Goal: Information Seeking & Learning: Understand process/instructions

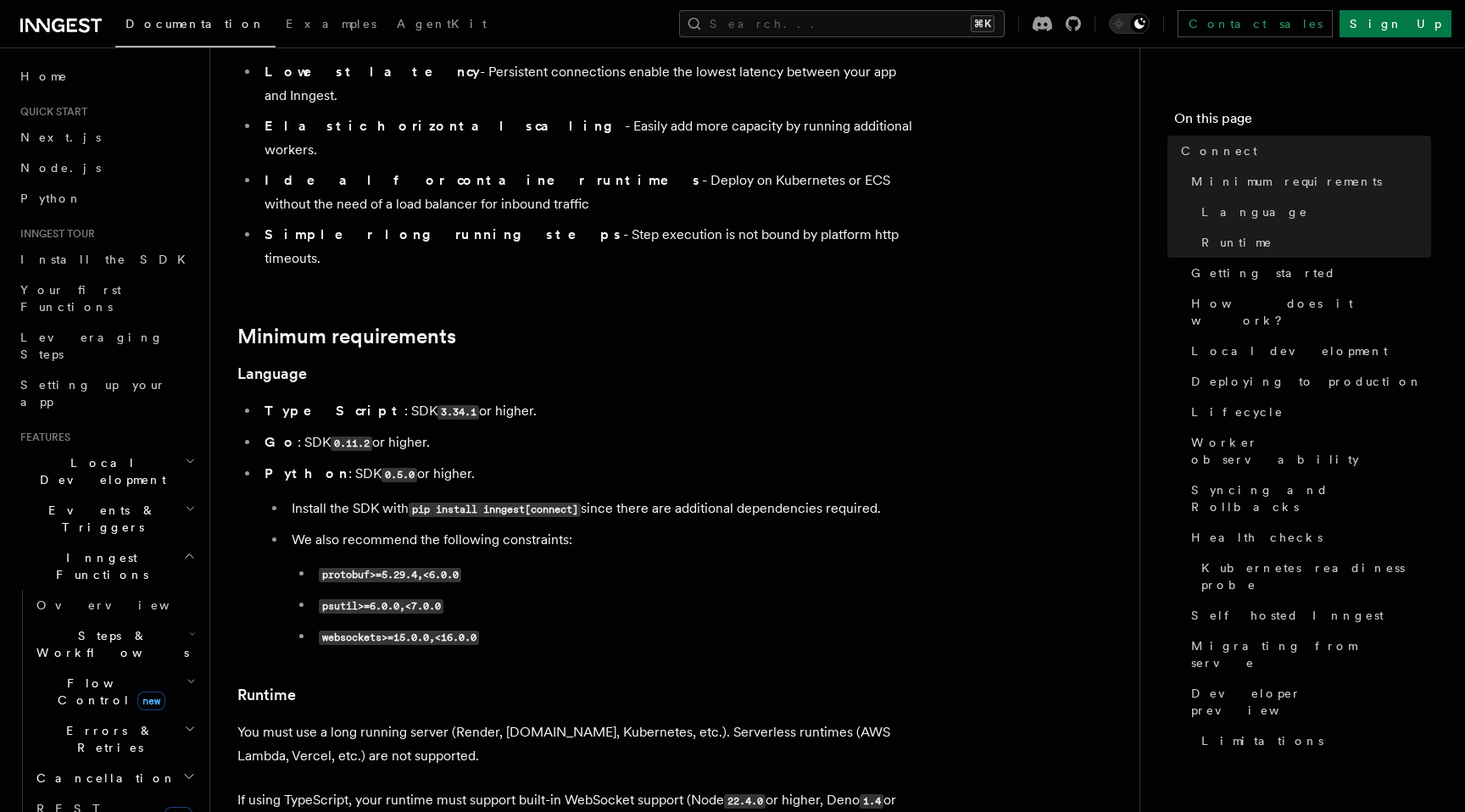
scroll to position [407, 0]
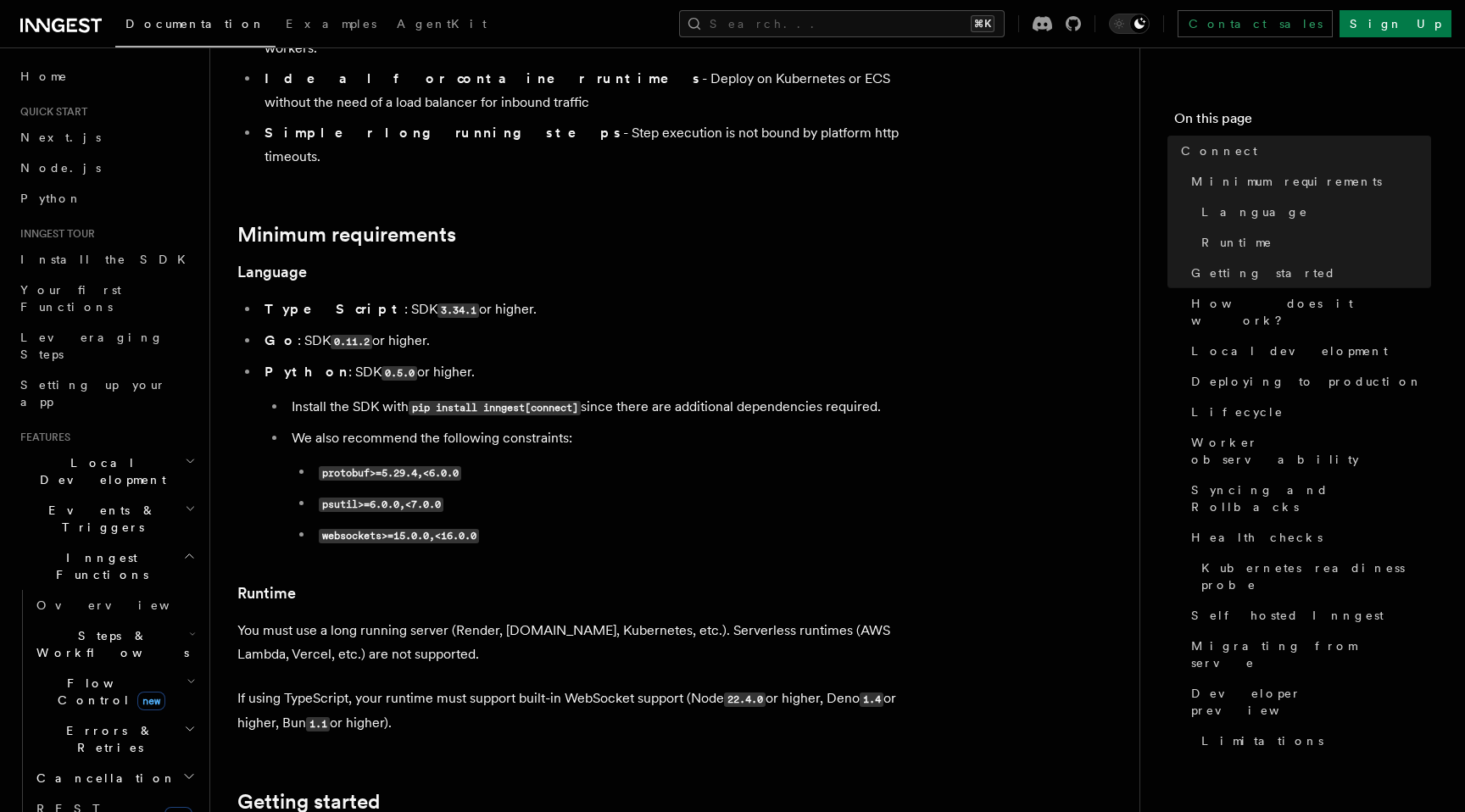
click at [428, 530] on code "websockets>=15.0.0,<16.0.0" at bounding box center [399, 536] width 161 height 15
click at [424, 581] on h3 "Runtime" at bounding box center [576, 593] width 678 height 23
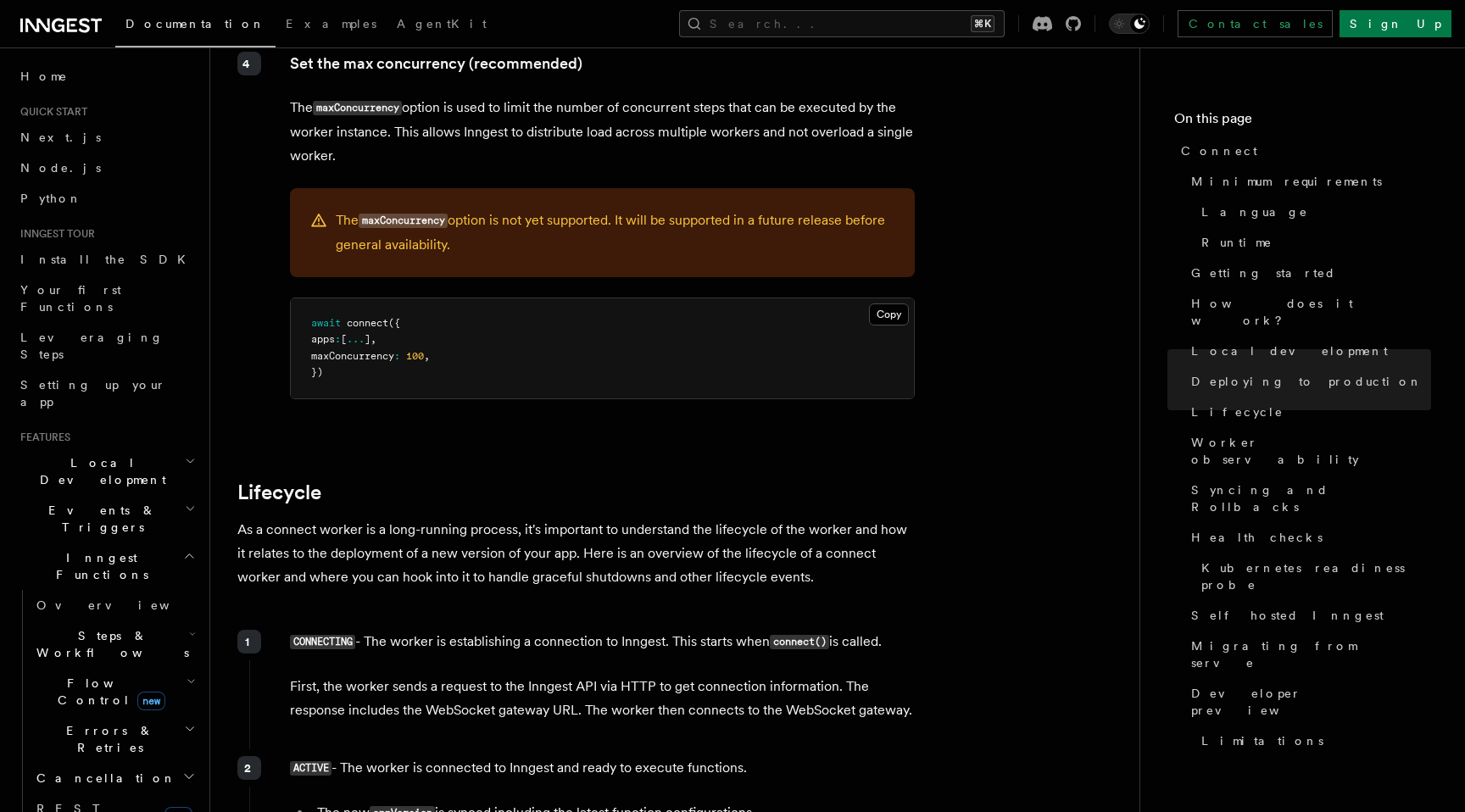
scroll to position [3609, 0]
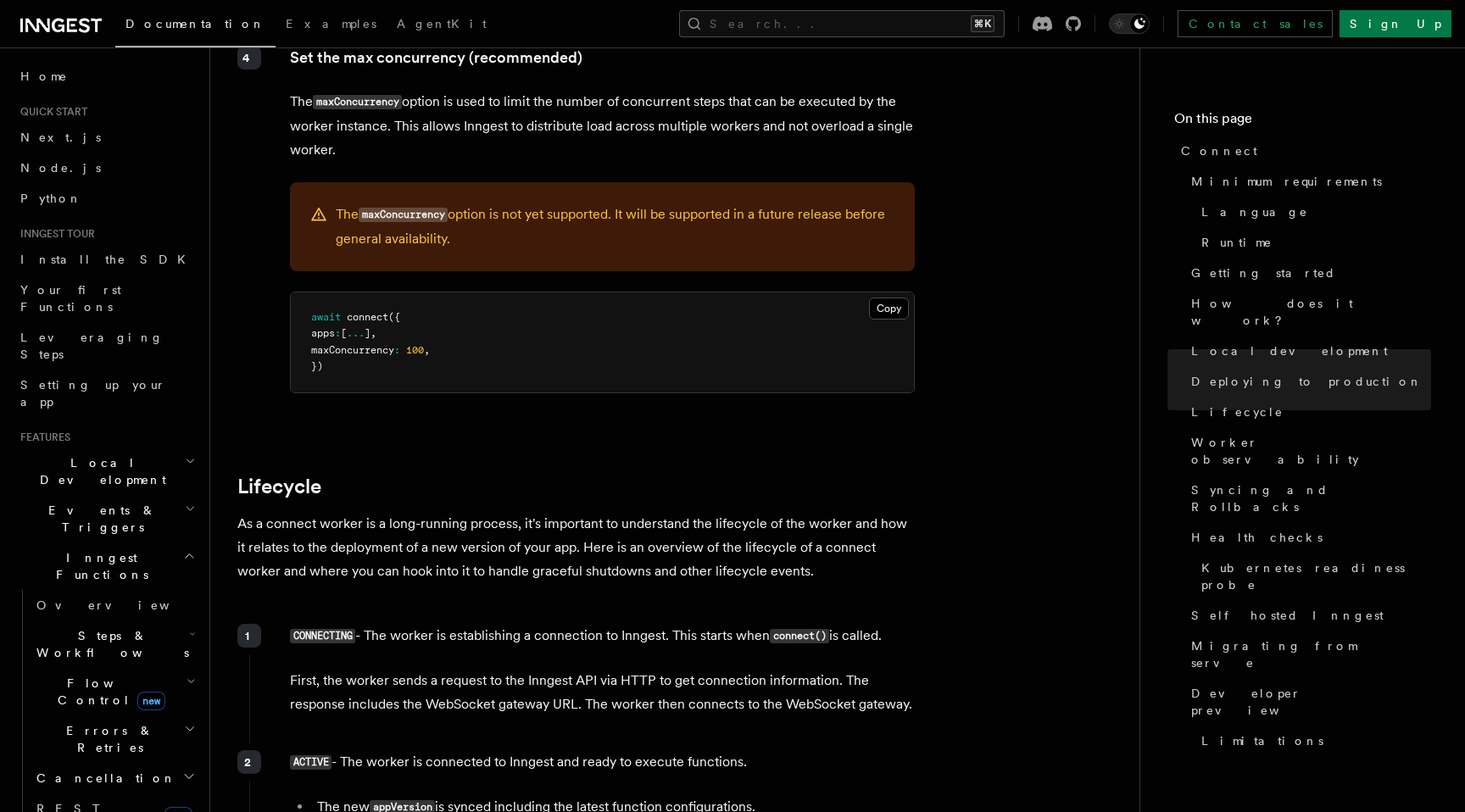
click at [571, 512] on p "As a connect worker is a long-running process, it's important to understand the…" at bounding box center [576, 548] width 678 height 71
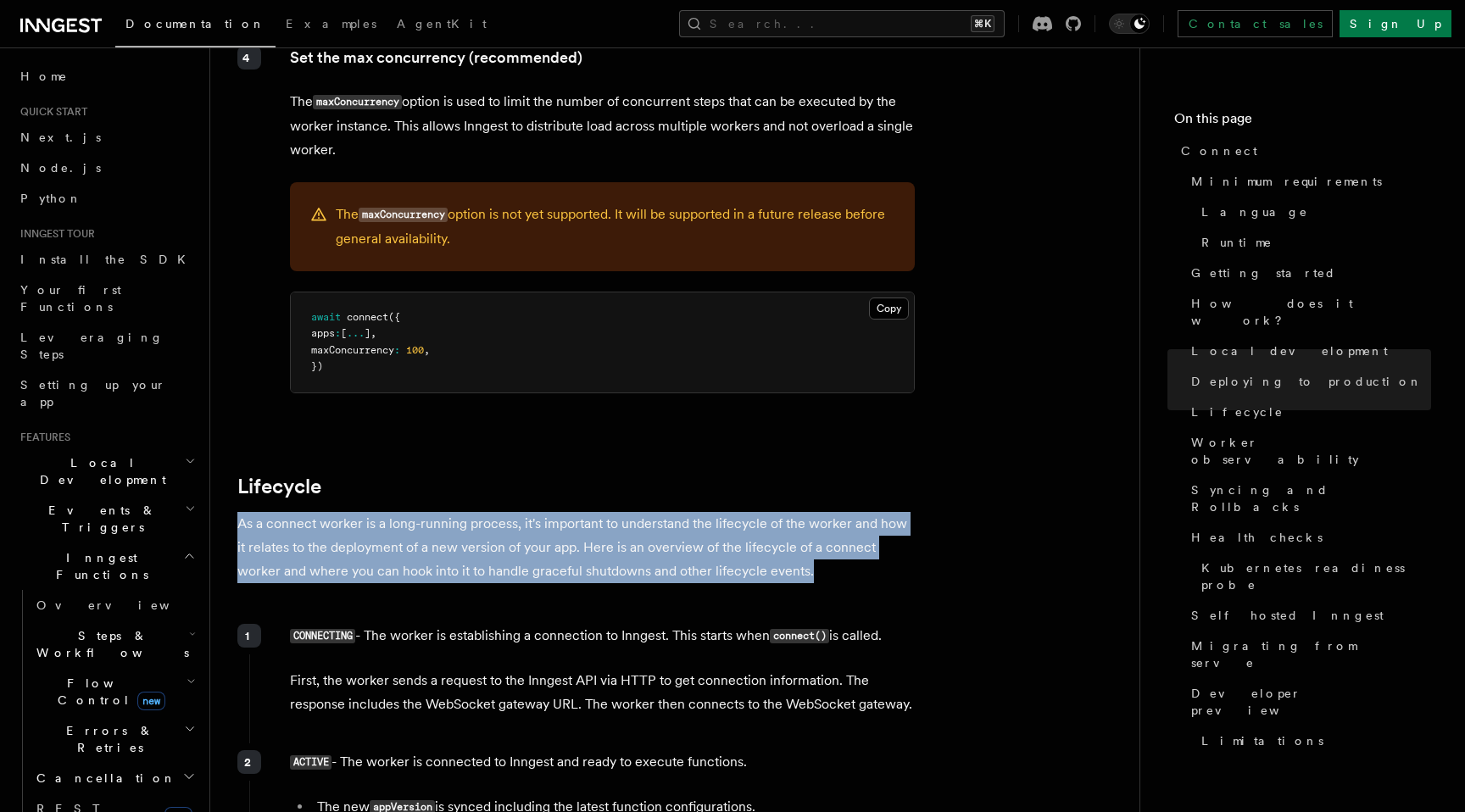
click at [619, 669] on p "First, the worker sends a request to the Inngest API via HTTP to get connection…" at bounding box center [602, 692] width 625 height 48
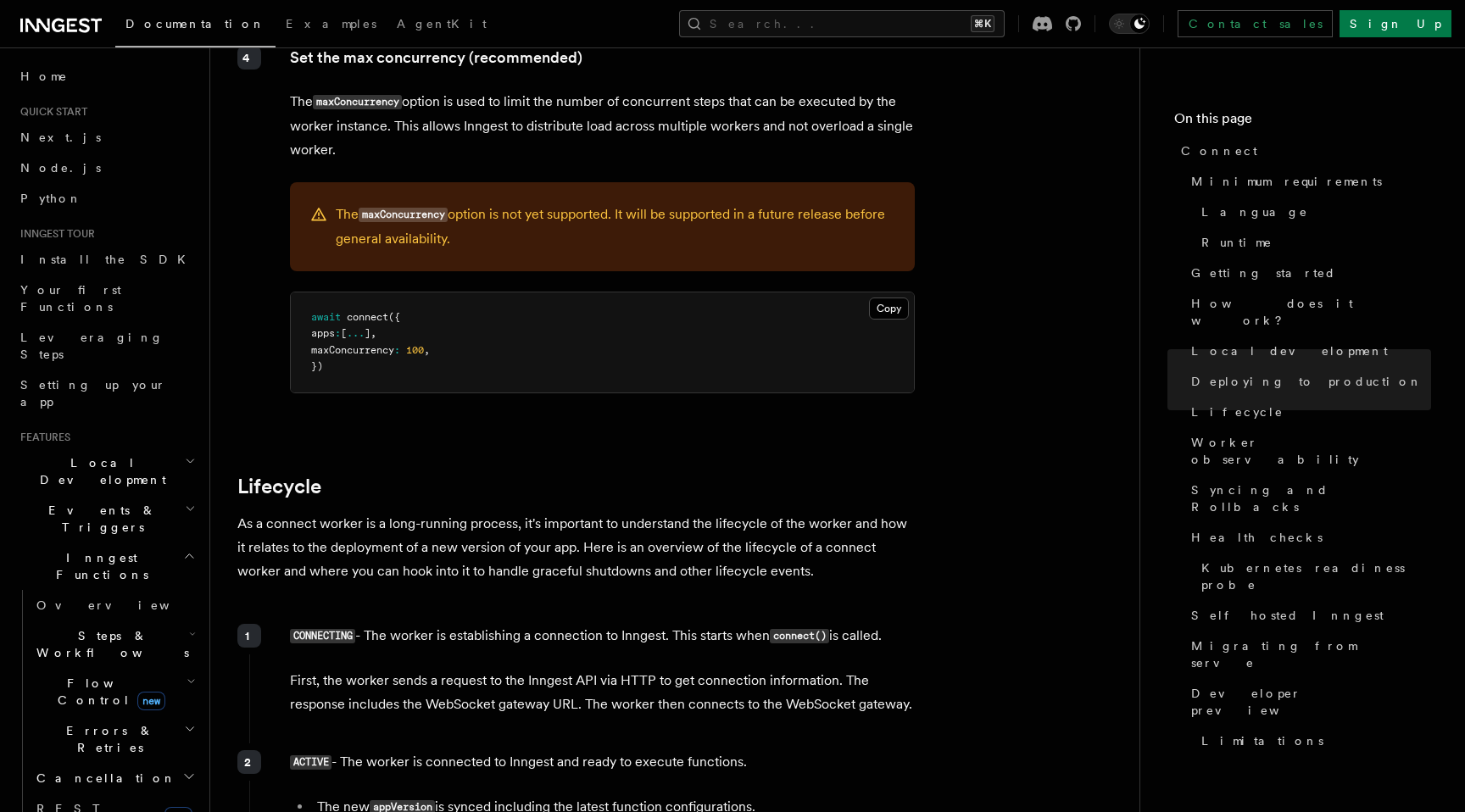
click at [619, 669] on p "First, the worker sends a request to the Inngest API via HTTP to get connection…" at bounding box center [602, 692] width 625 height 48
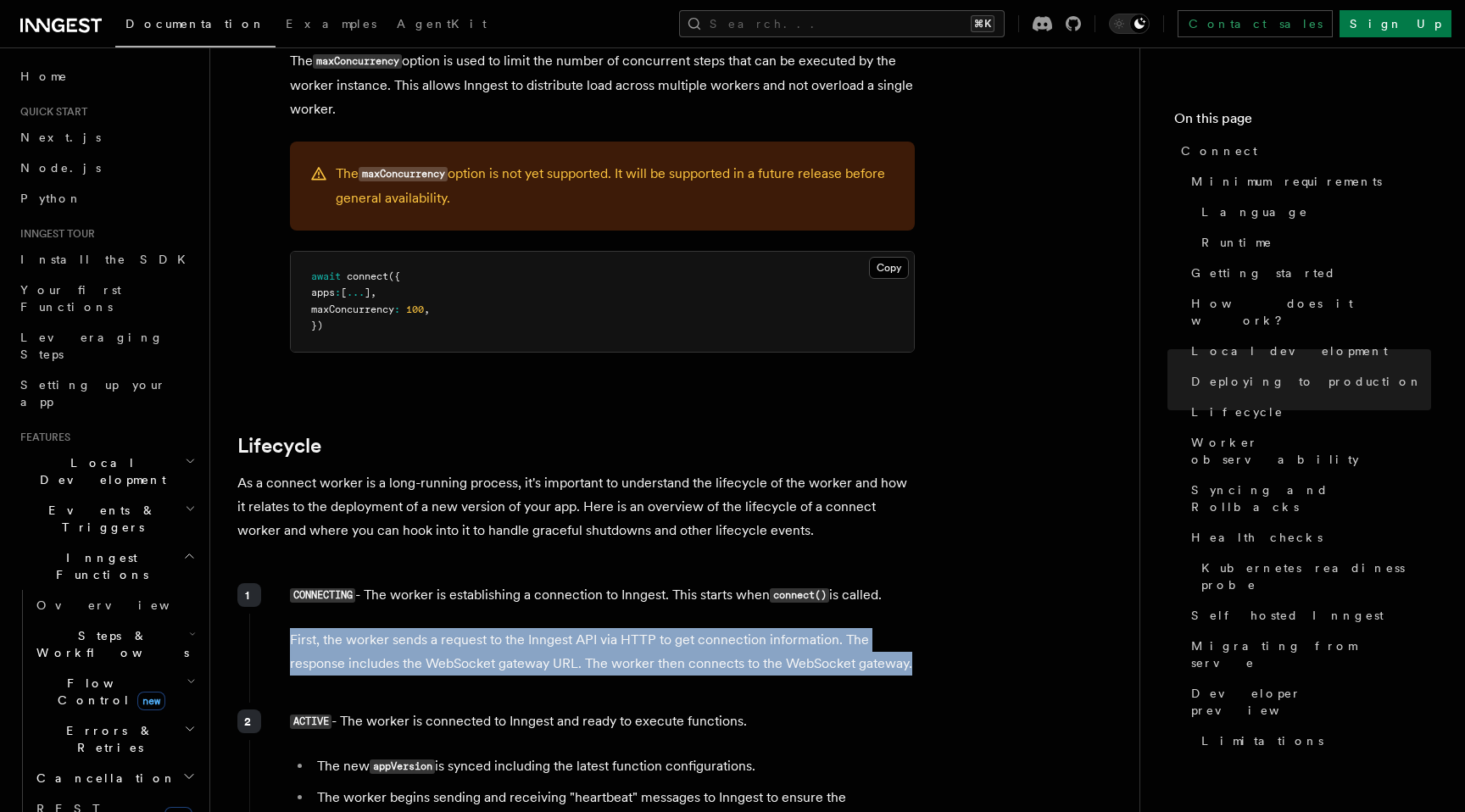
scroll to position [3664, 0]
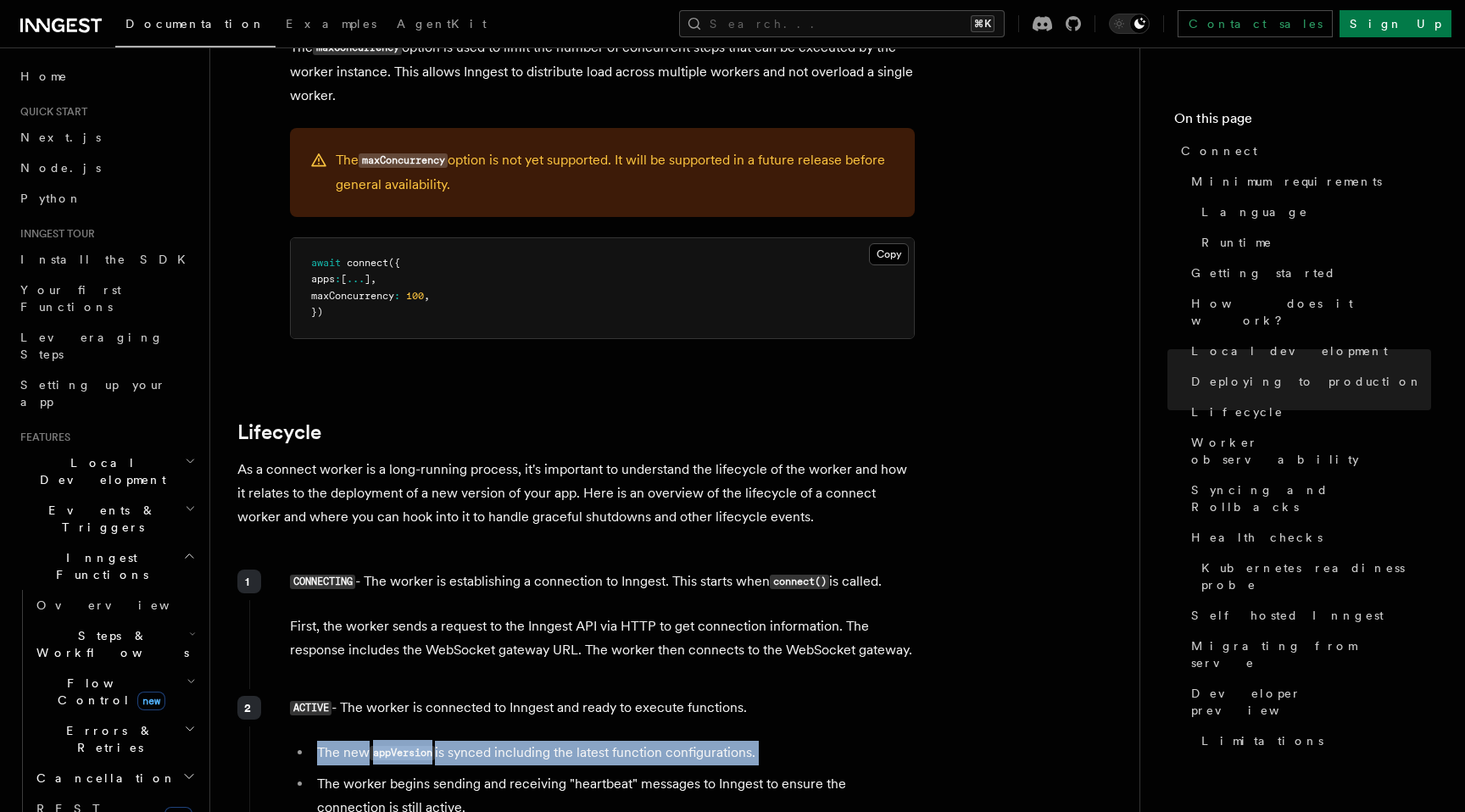
click at [593, 741] on li "The new appVersion is synced including the latest function configurations." at bounding box center [613, 753] width 603 height 24
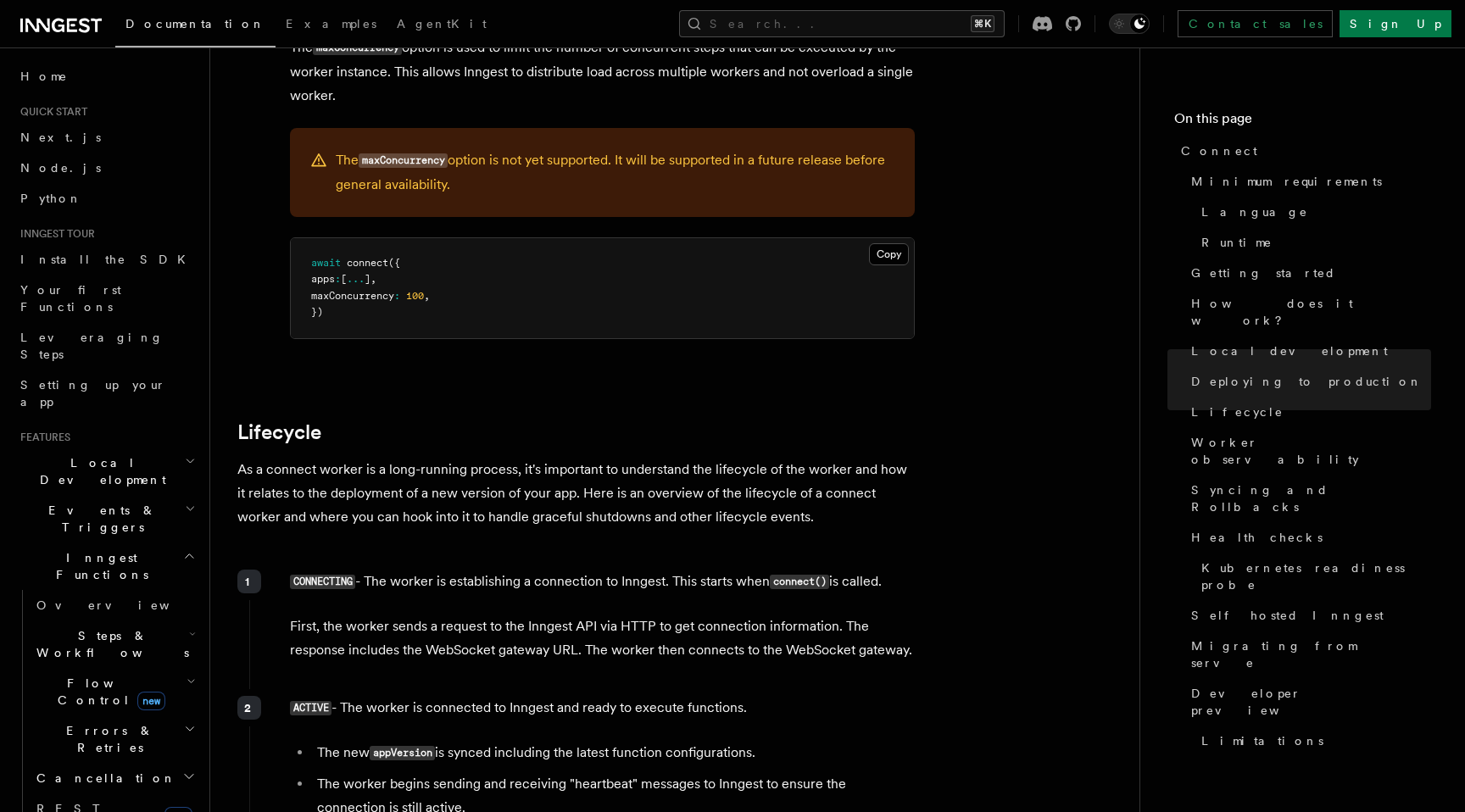
click at [593, 741] on li "The new appVersion is synced including the latest function configurations." at bounding box center [613, 753] width 603 height 24
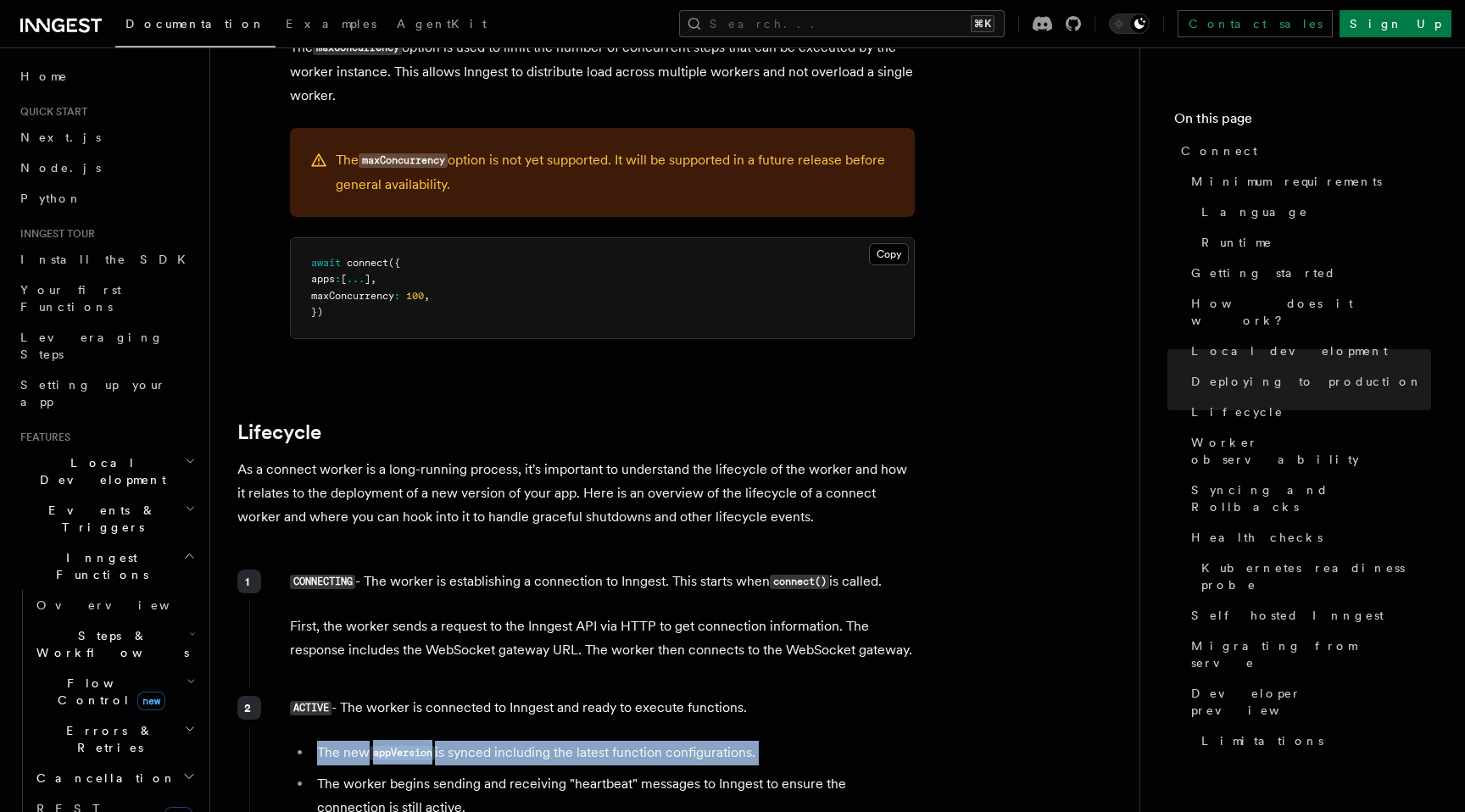
click at [641, 741] on ul "The new appVersion is synced including the latest function configurations. The …" at bounding box center [602, 796] width 625 height 110
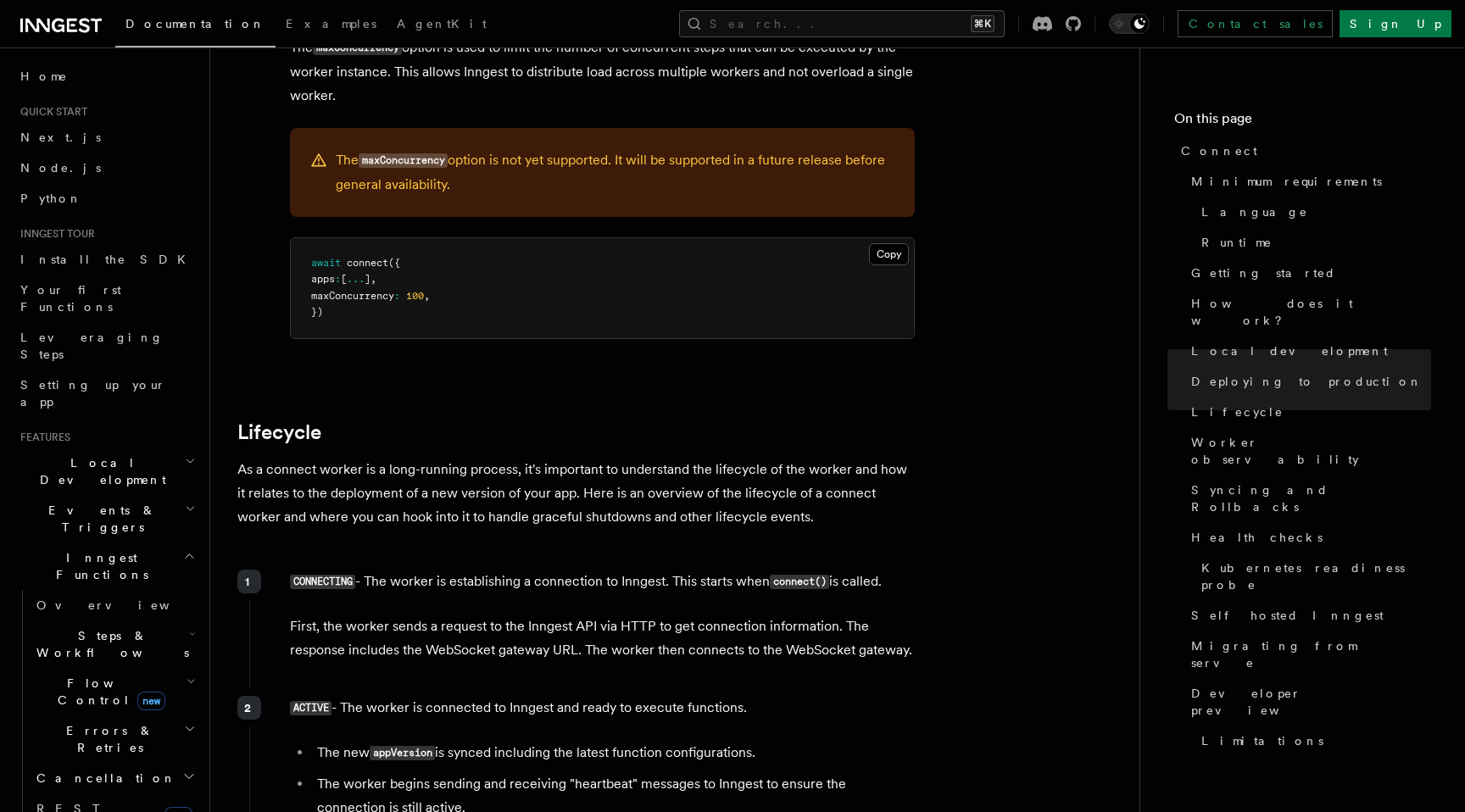
click at [641, 741] on ul "The new appVersion is synced including the latest function configurations. The …" at bounding box center [602, 796] width 625 height 110
click at [679, 772] on li "The worker begins sending and receiving "heartbeat" messages to Inngest to ensu…" at bounding box center [613, 796] width 603 height 48
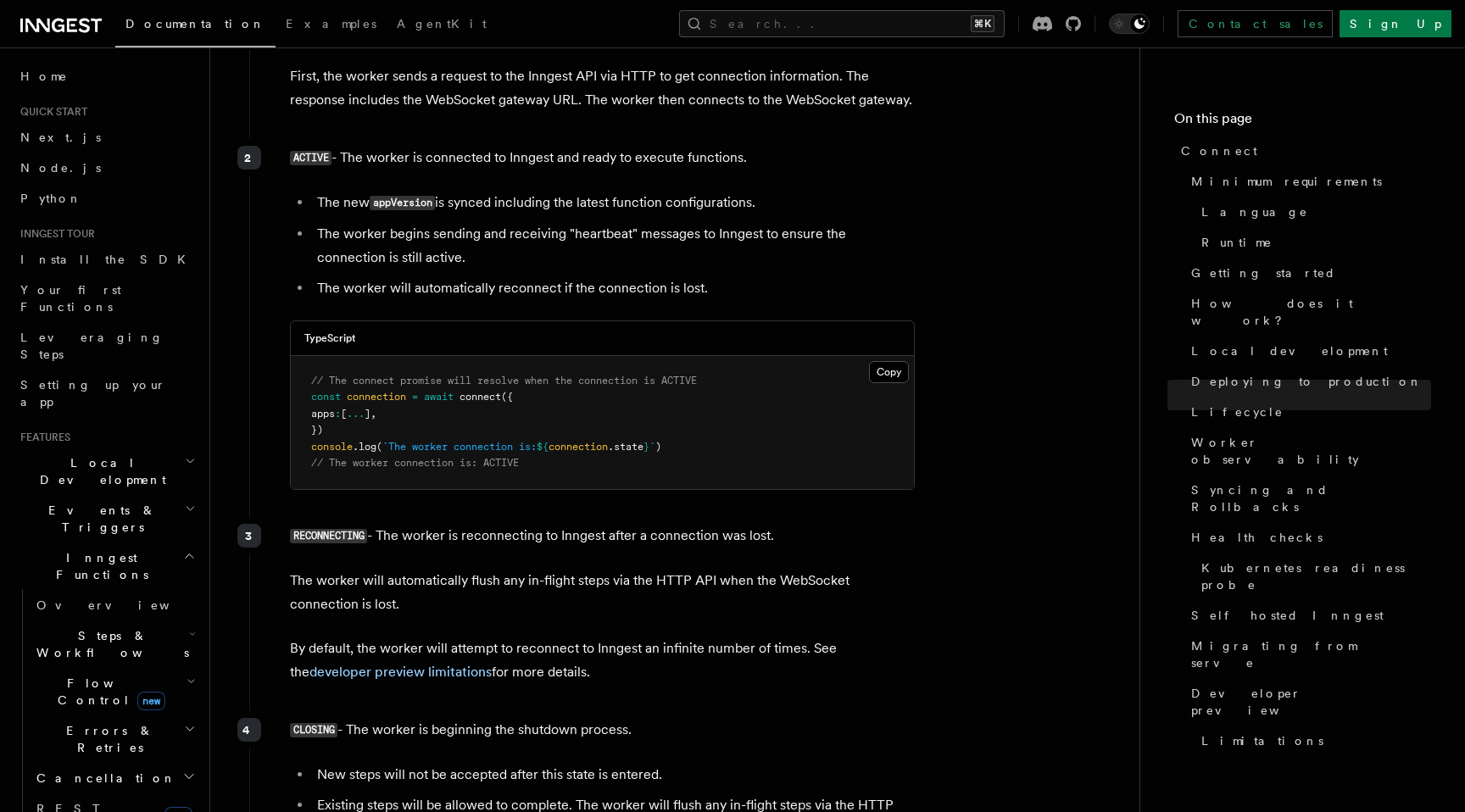
scroll to position [4215, 0]
click at [732, 537] on div "RECONNECTING - The worker is reconnecting to Inngest after a connection was los…" at bounding box center [583, 610] width 667 height 187
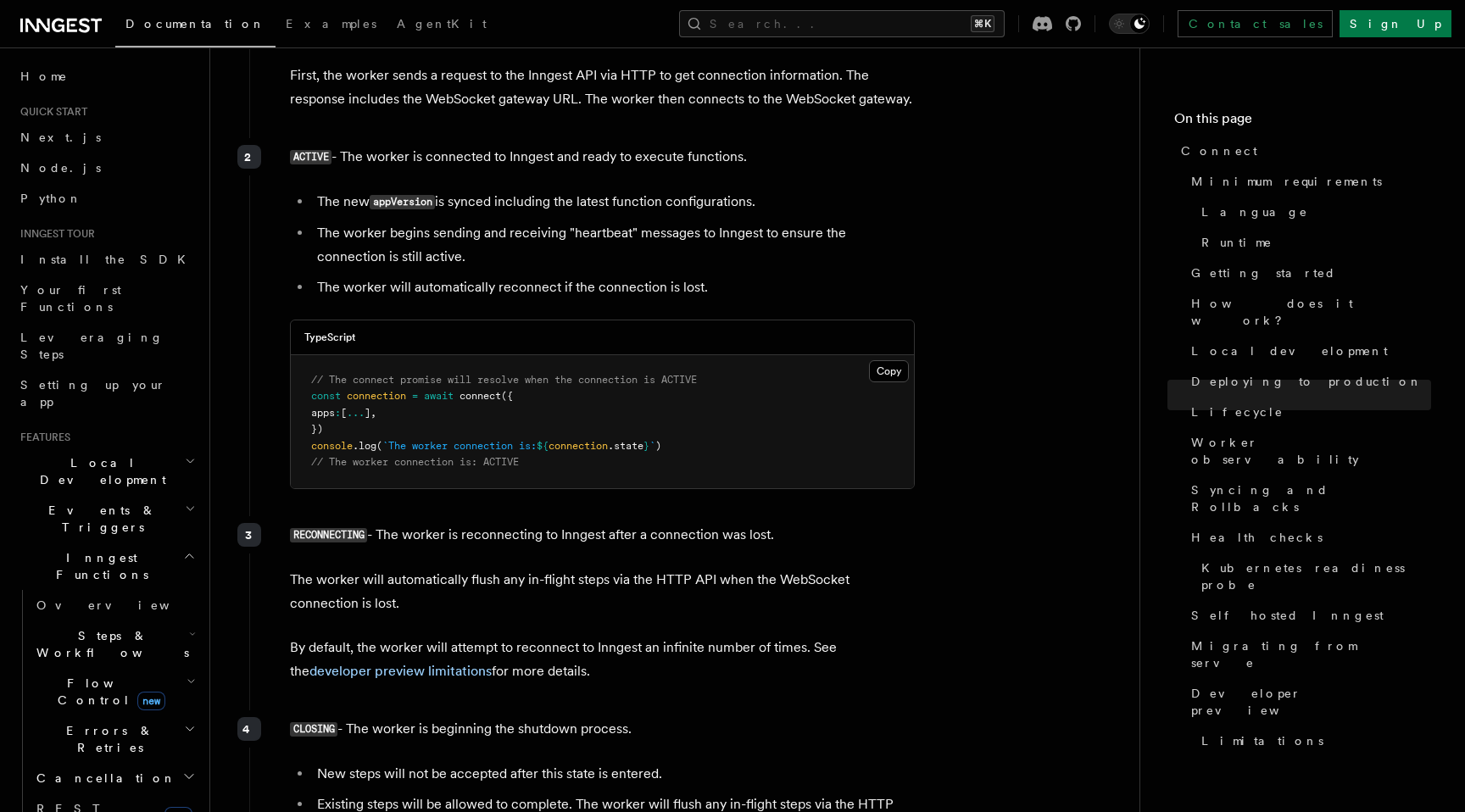
click at [612, 793] on li "Existing steps will be allowed to complete. The worker will flush any in-flight…" at bounding box center [613, 816] width 603 height 48
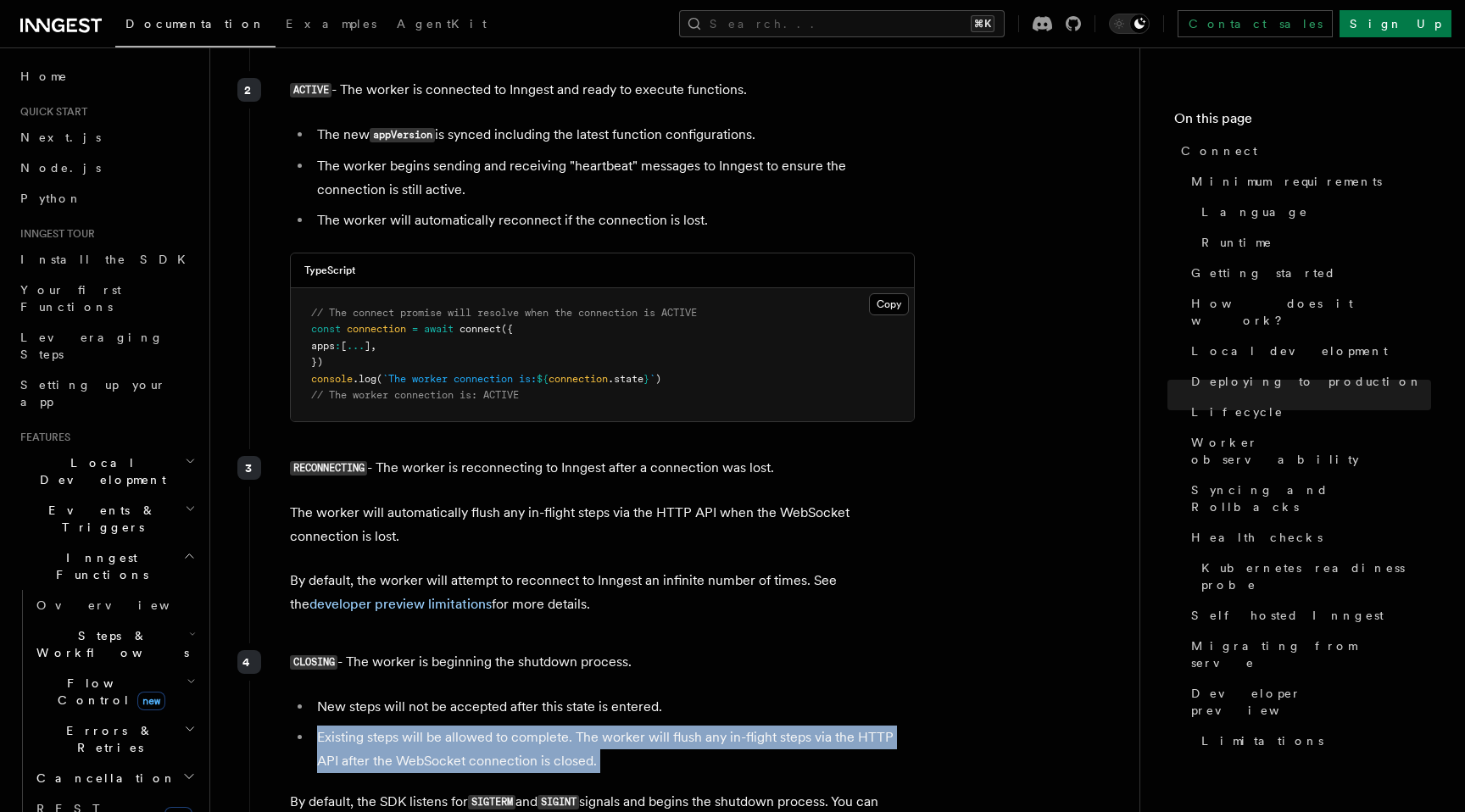
scroll to position [4289, 0]
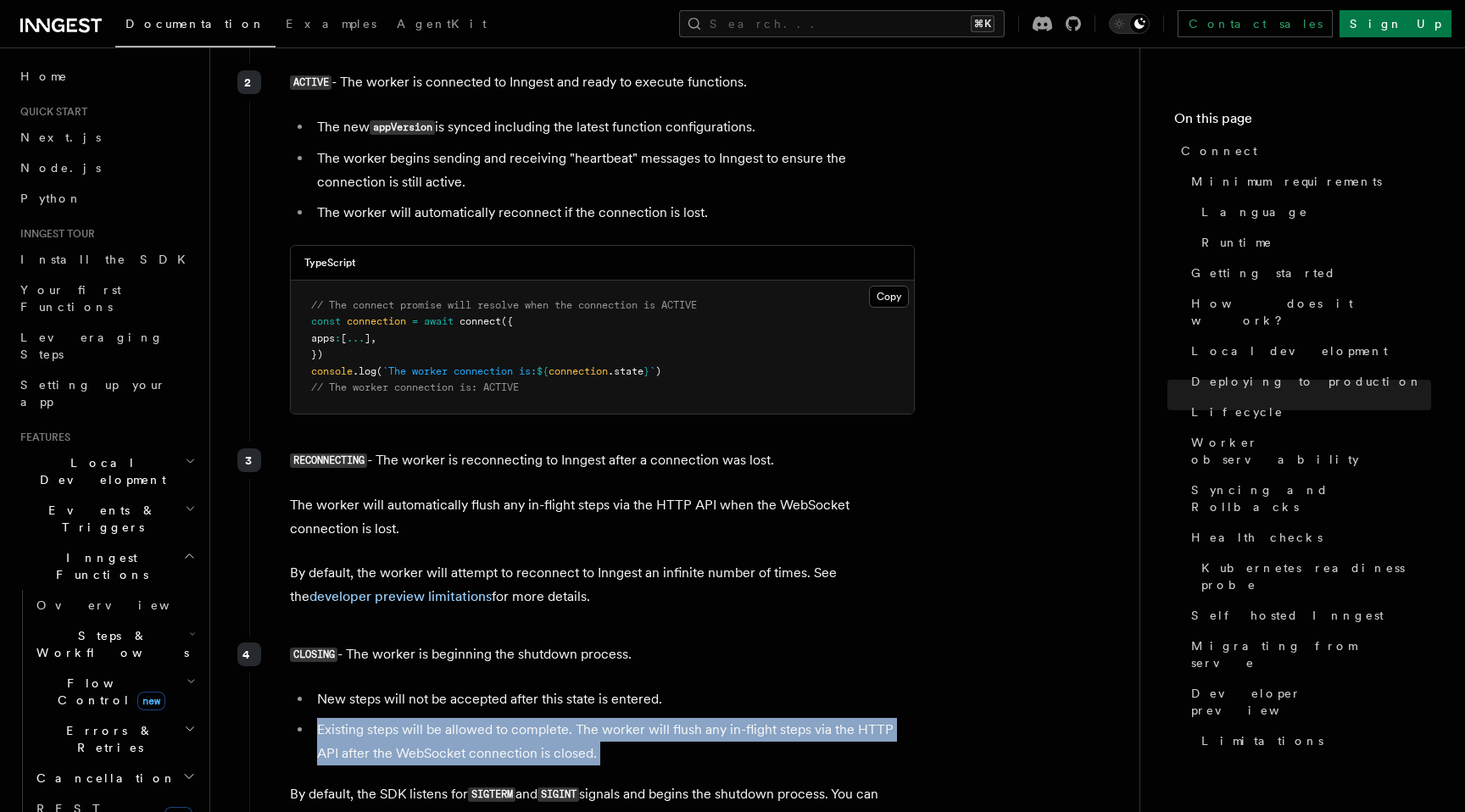
click at [612, 783] on p "By default, the SDK listens for SIGTERM and SIGINT signals and begins the shutd…" at bounding box center [602, 807] width 625 height 48
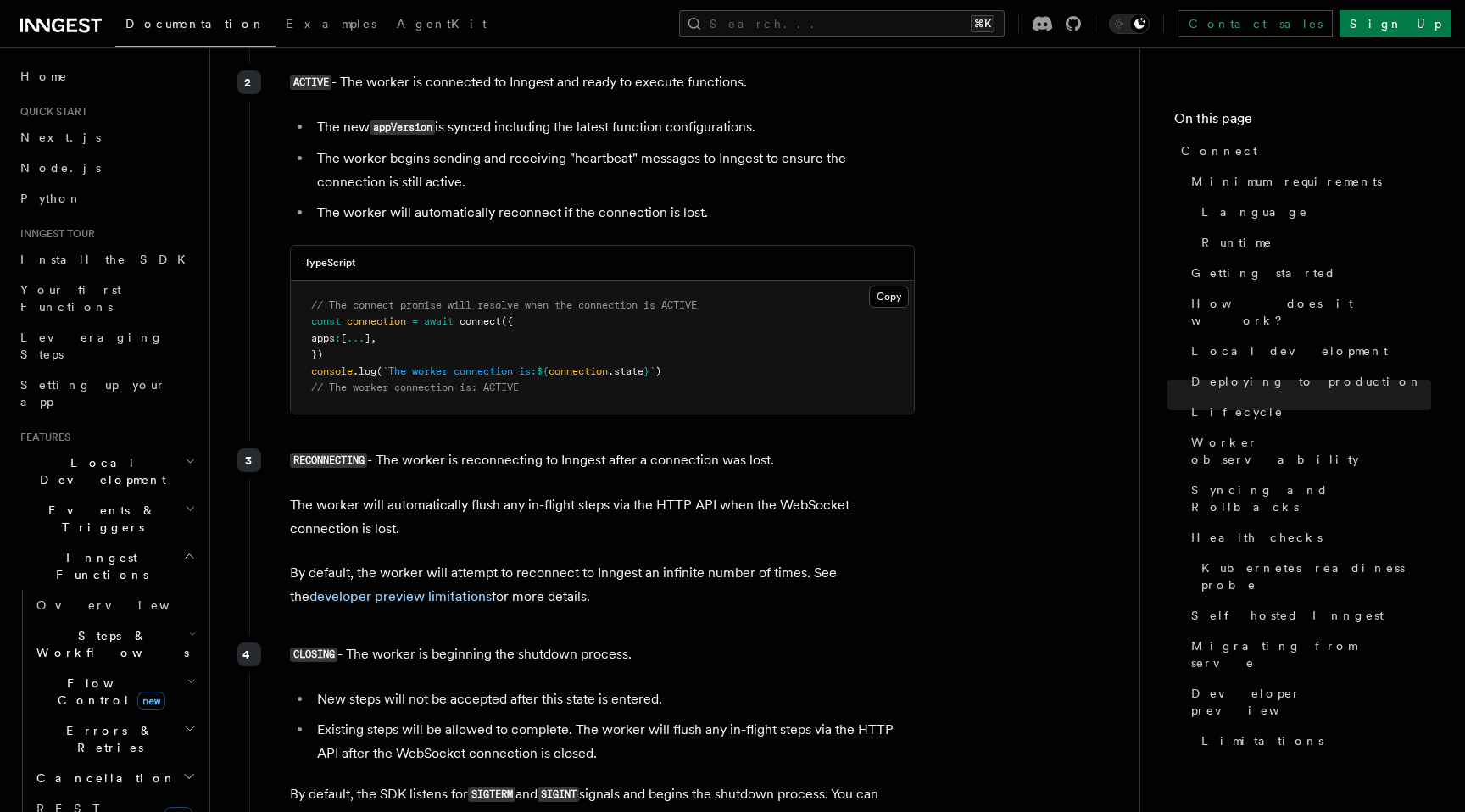
click at [612, 783] on p "By default, the SDK listens for SIGTERM and SIGINT signals and begins the shutd…" at bounding box center [602, 807] width 625 height 48
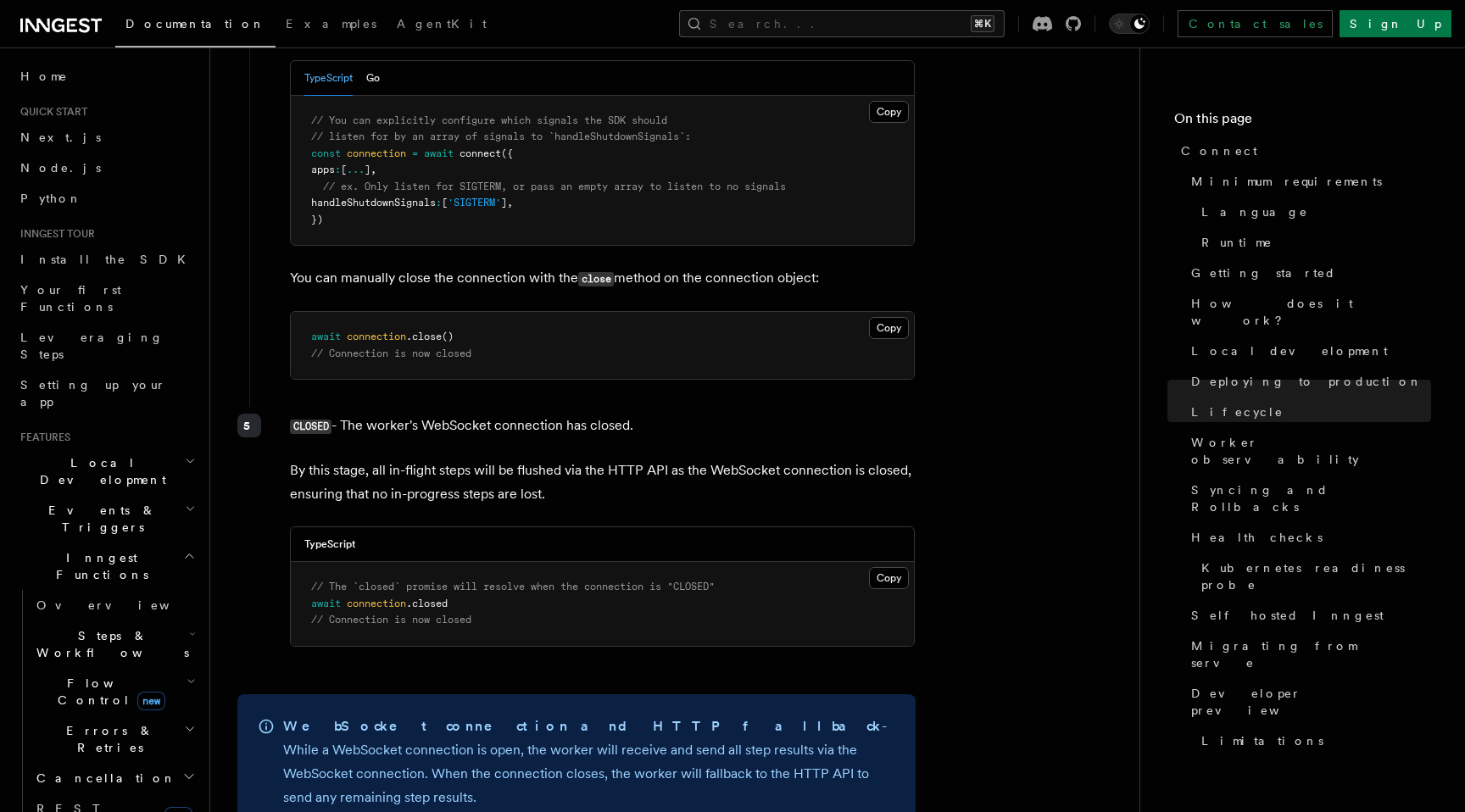
scroll to position [5085, 0]
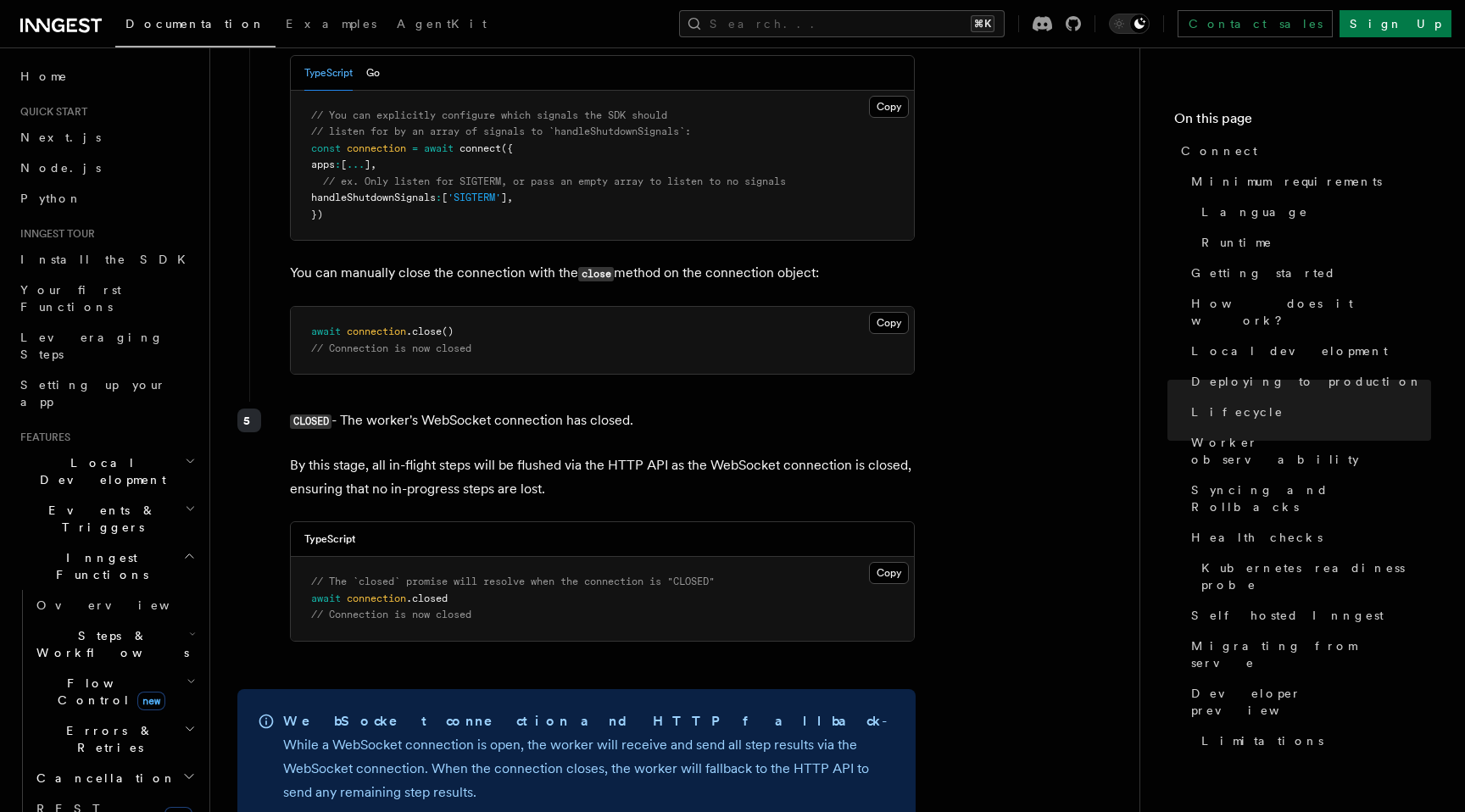
click at [663, 710] on p "WebSocket connection and HTTP fallback - While a WebSocket connection is open, …" at bounding box center [589, 758] width 612 height 95
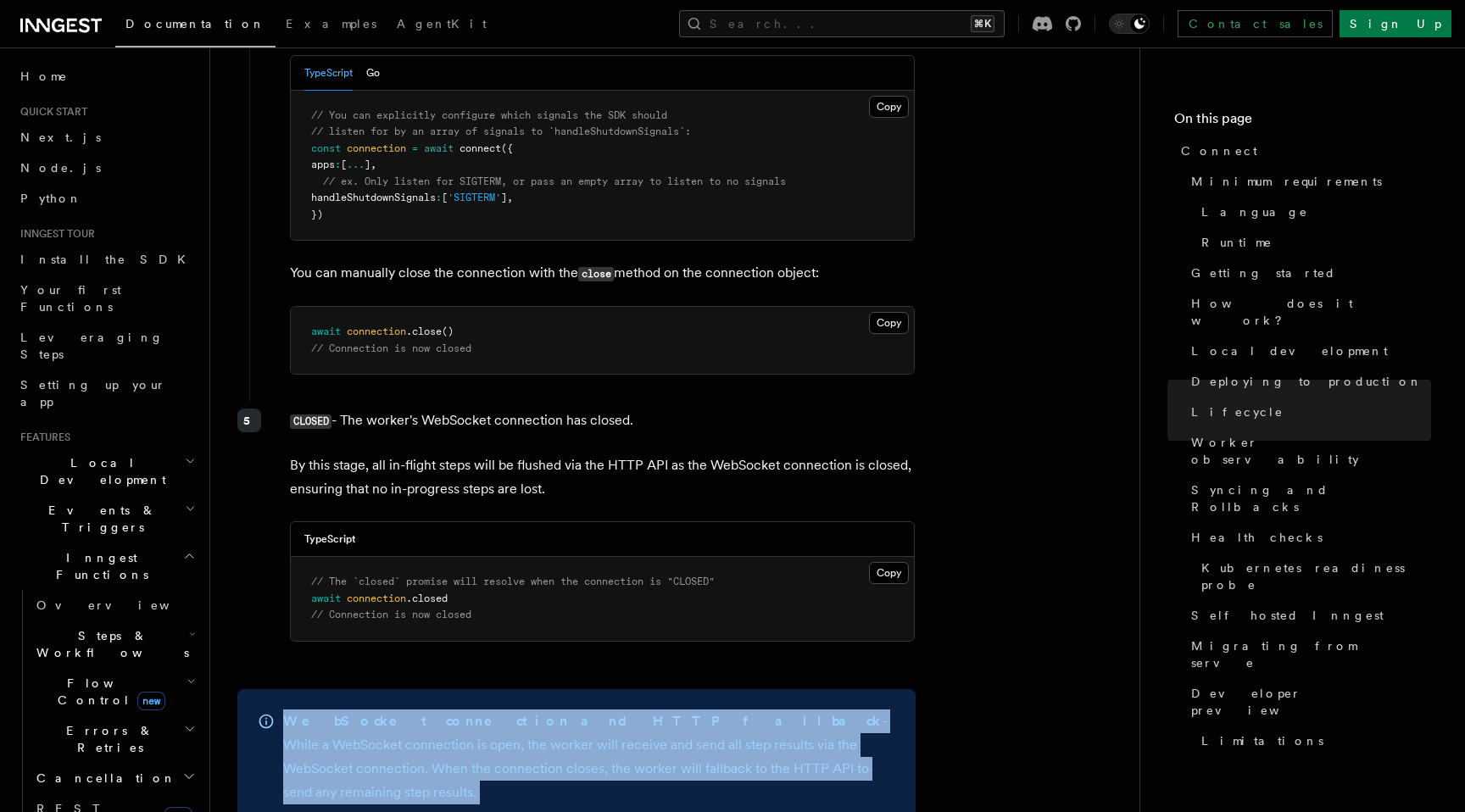
click at [663, 710] on p "WebSocket connection and HTTP fallback - While a WebSocket connection is open, …" at bounding box center [589, 758] width 612 height 95
click at [669, 701] on div "WebSocket connection and HTTP fallback - While a WebSocket connection is open, …" at bounding box center [576, 757] width 678 height 136
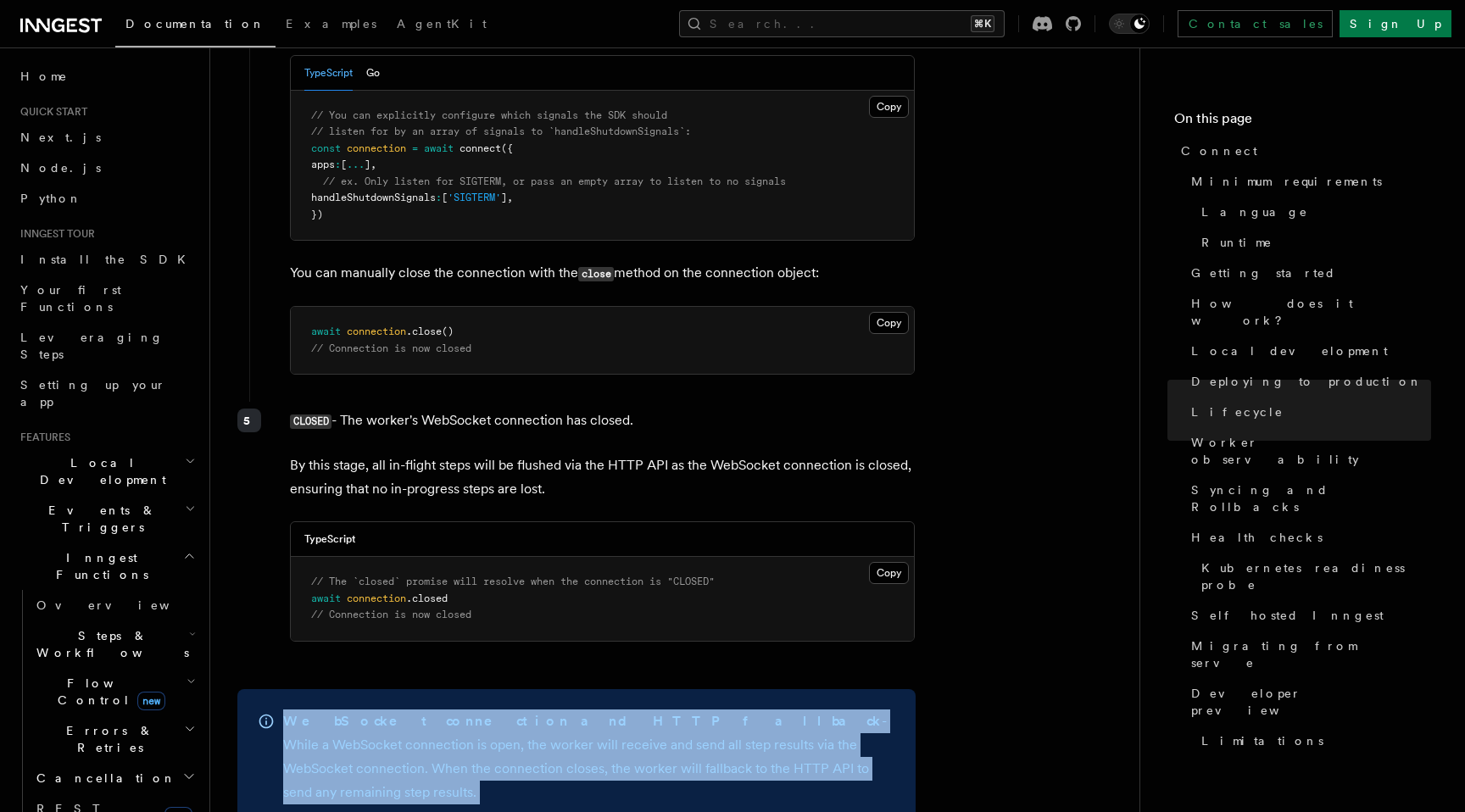
click at [675, 703] on div "WebSocket connection and HTTP fallback - While a WebSocket connection is open, …" at bounding box center [576, 757] width 678 height 136
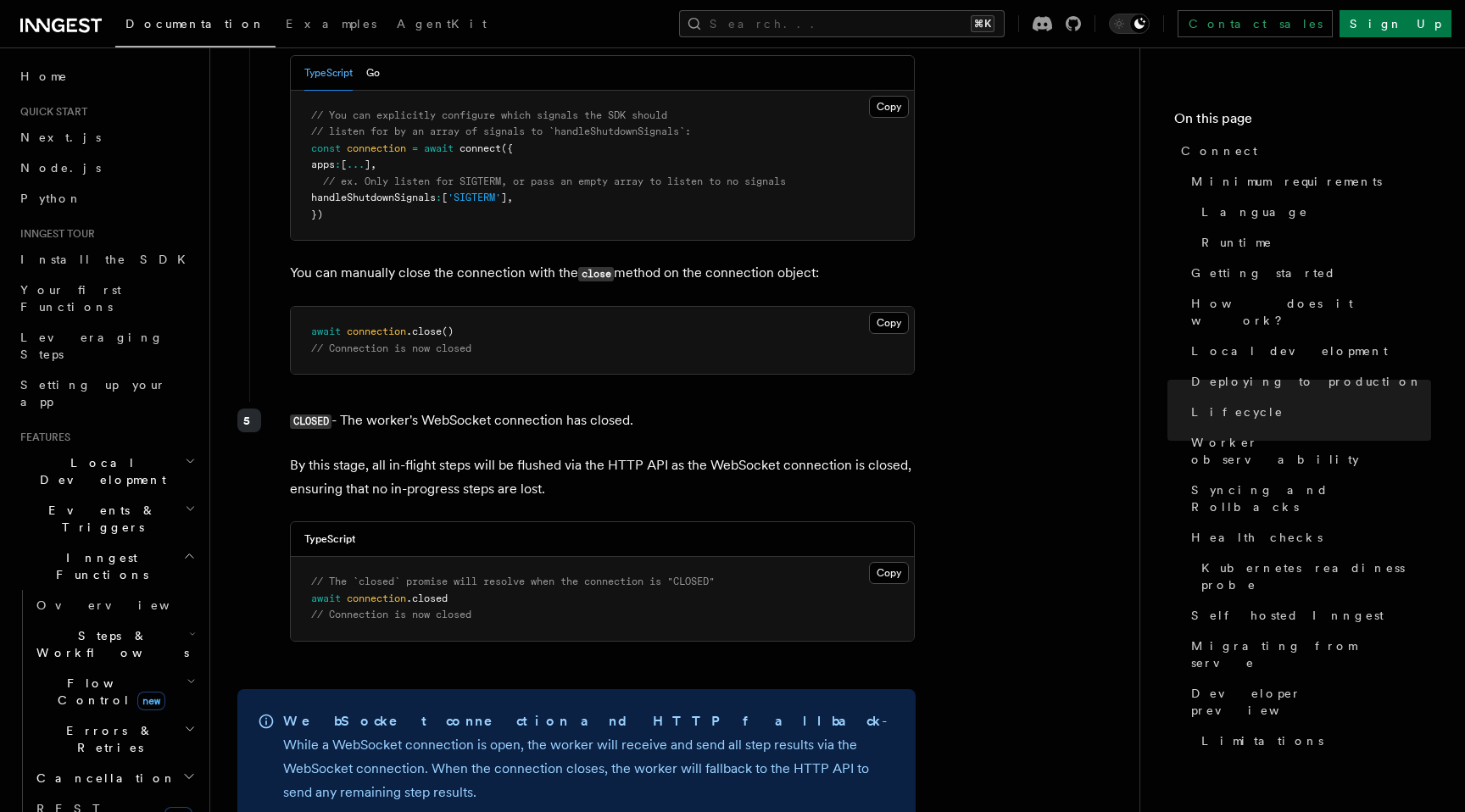
click at [675, 703] on div "WebSocket connection and HTTP fallback - While a WebSocket connection is open, …" at bounding box center [576, 757] width 678 height 136
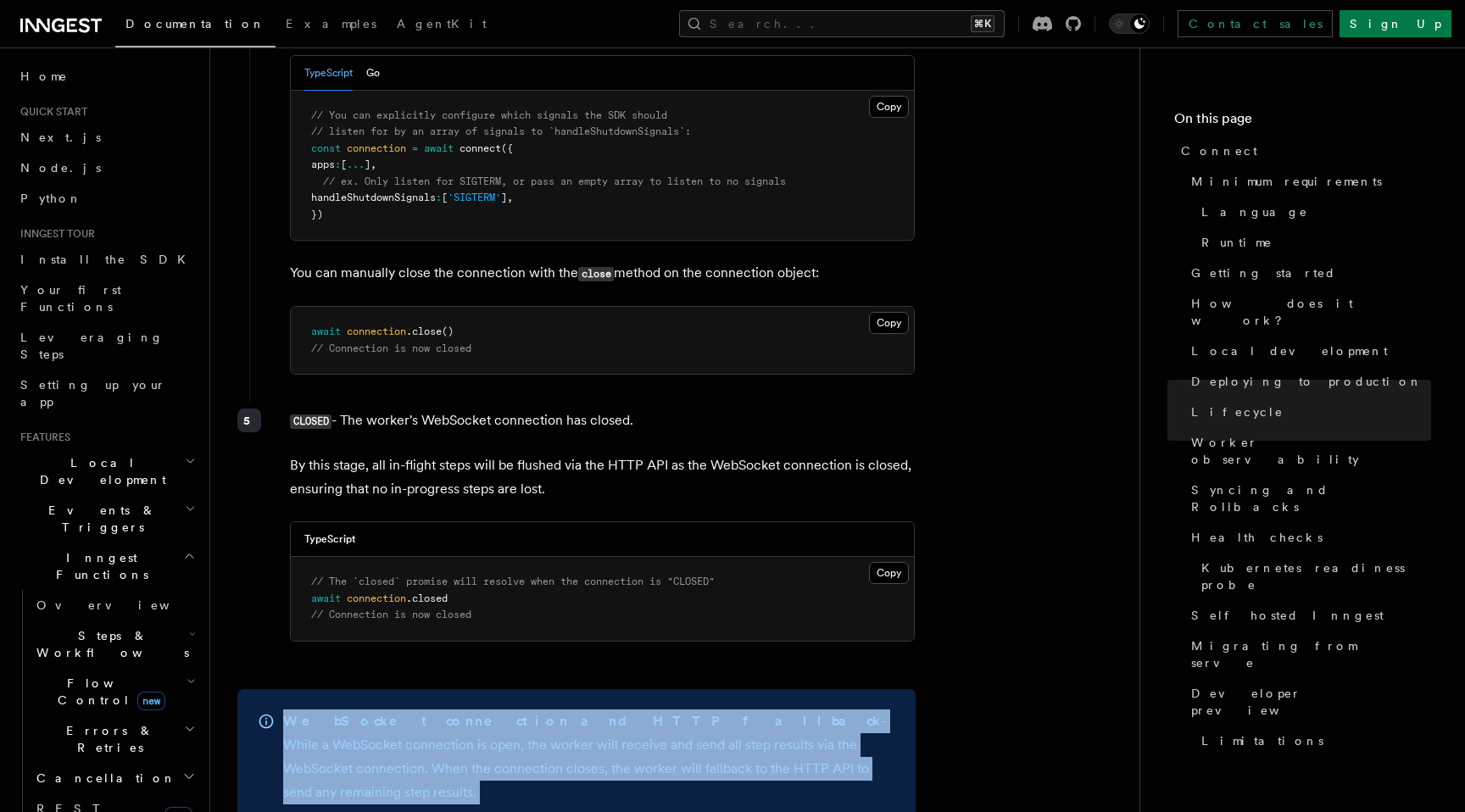
click at [675, 703] on div "WebSocket connection and HTTP fallback - While a WebSocket connection is open, …" at bounding box center [576, 757] width 678 height 136
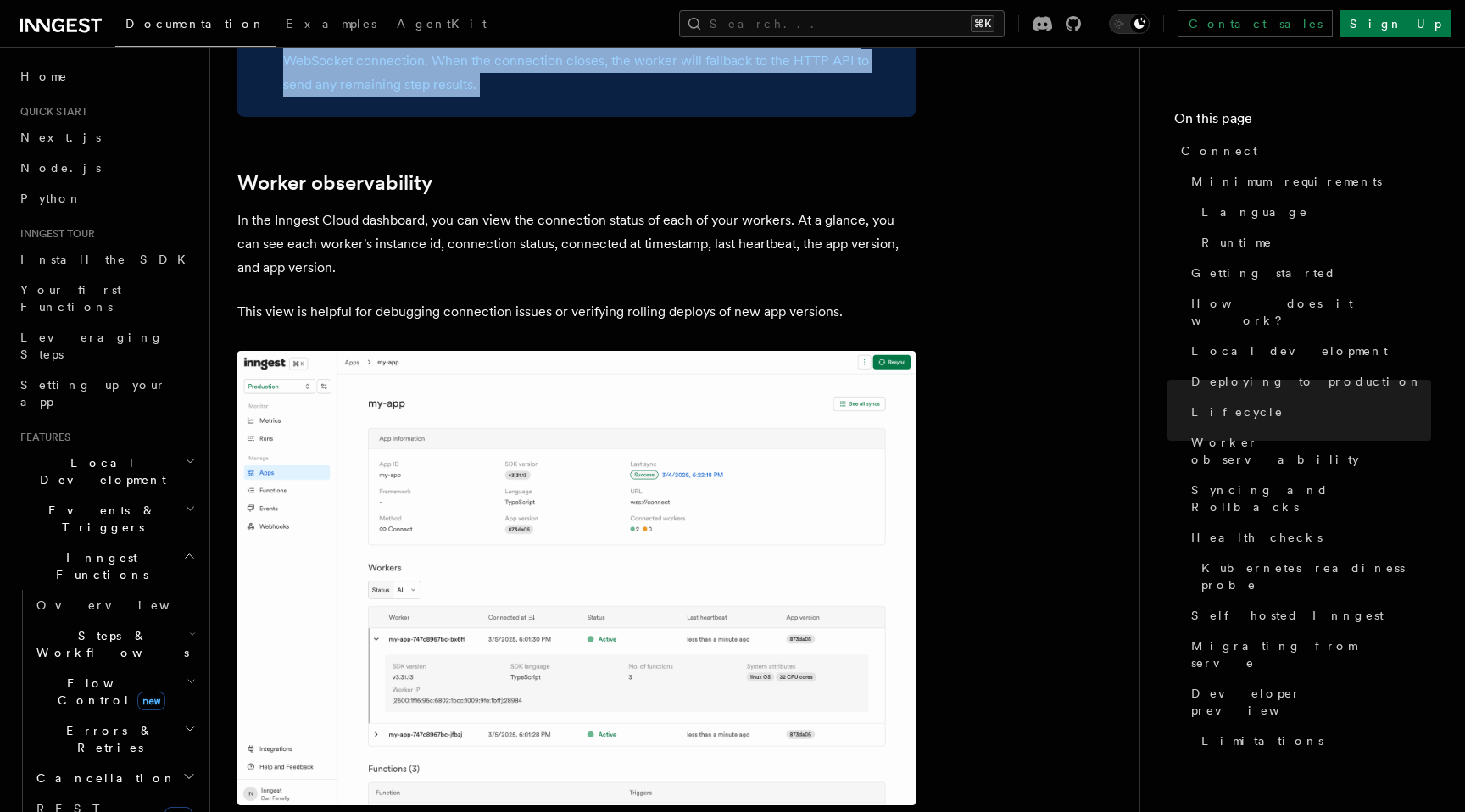
scroll to position [5833, 0]
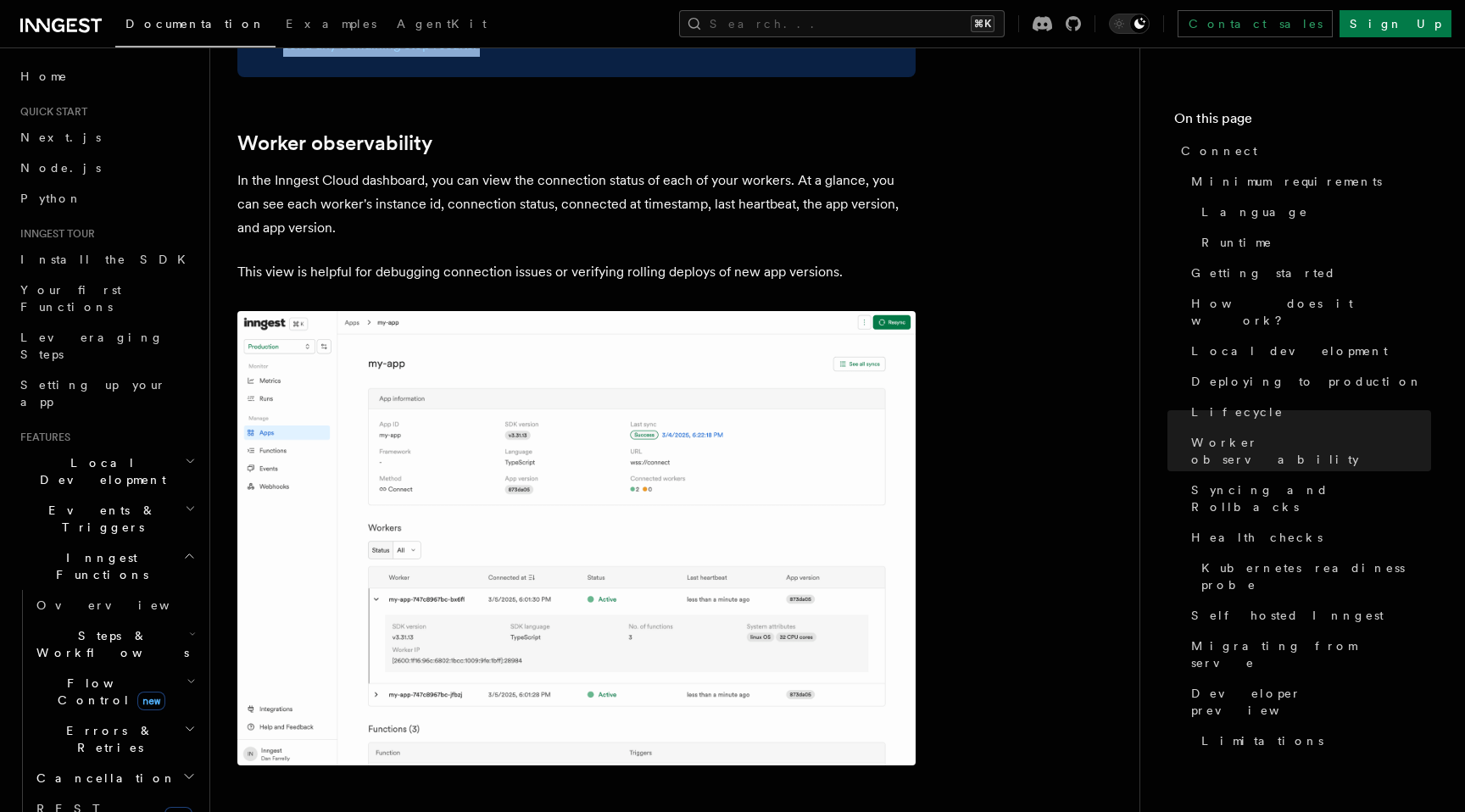
click at [663, 487] on img at bounding box center [576, 538] width 678 height 455
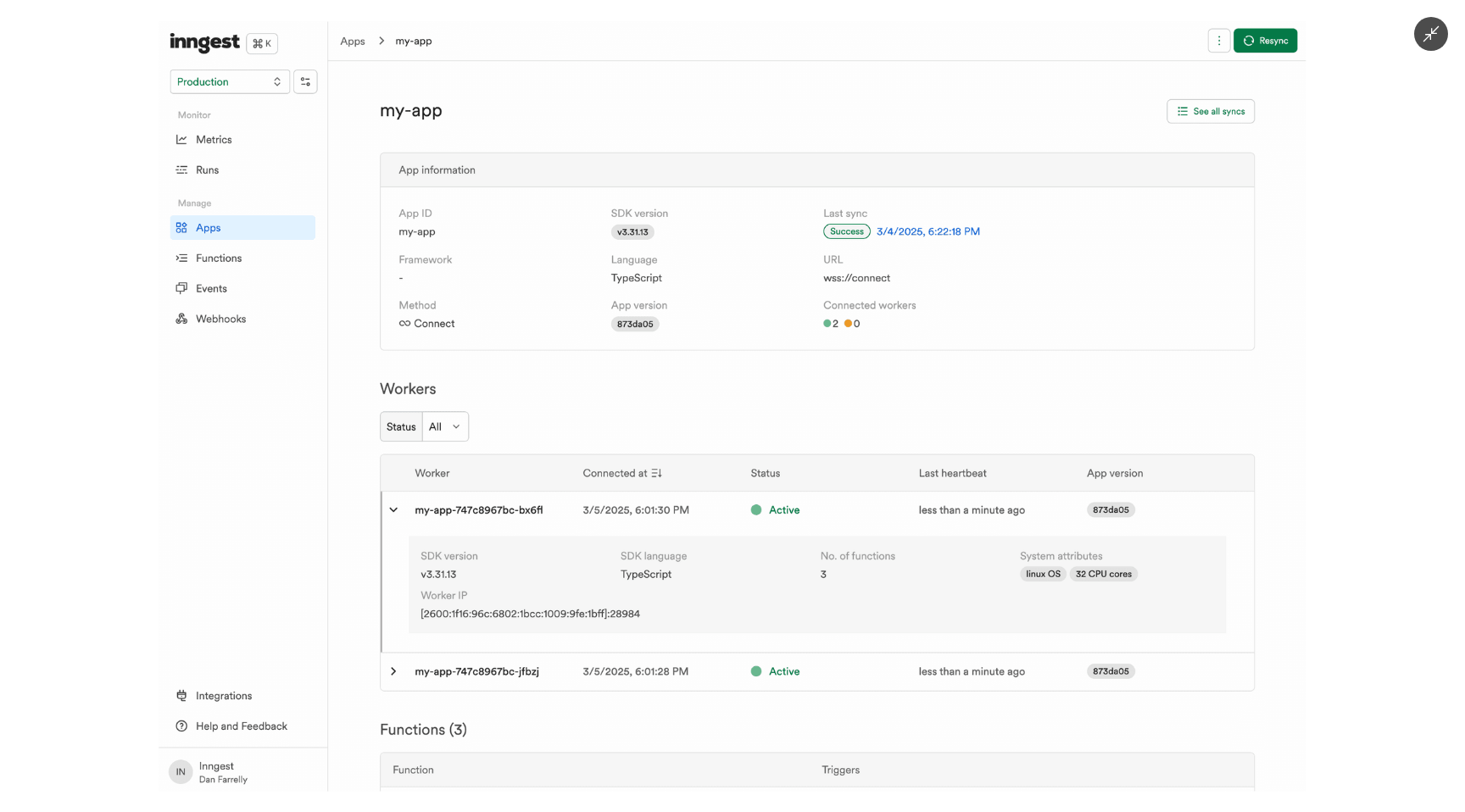
click at [670, 494] on img at bounding box center [732, 406] width 1147 height 770
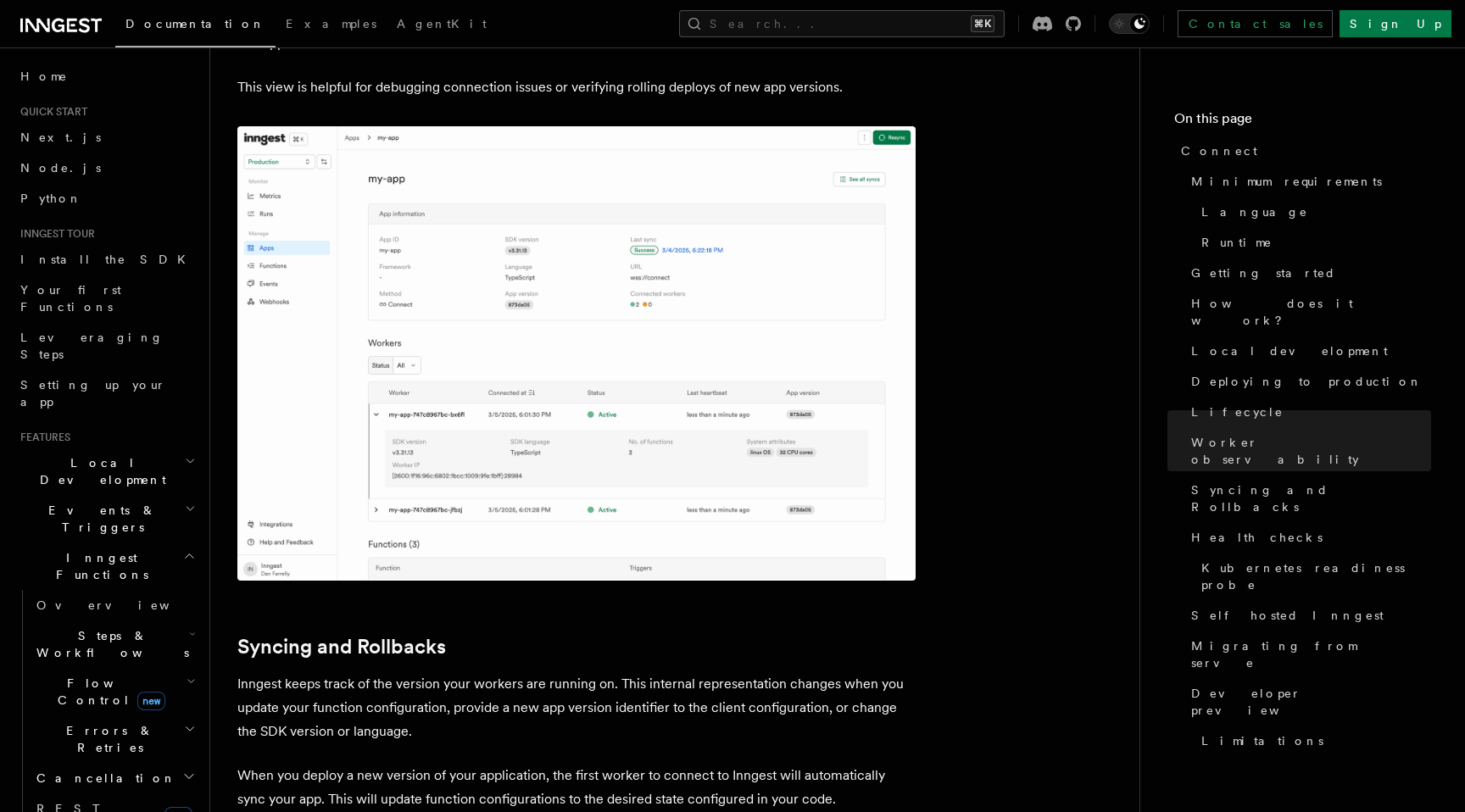
scroll to position [6026, 0]
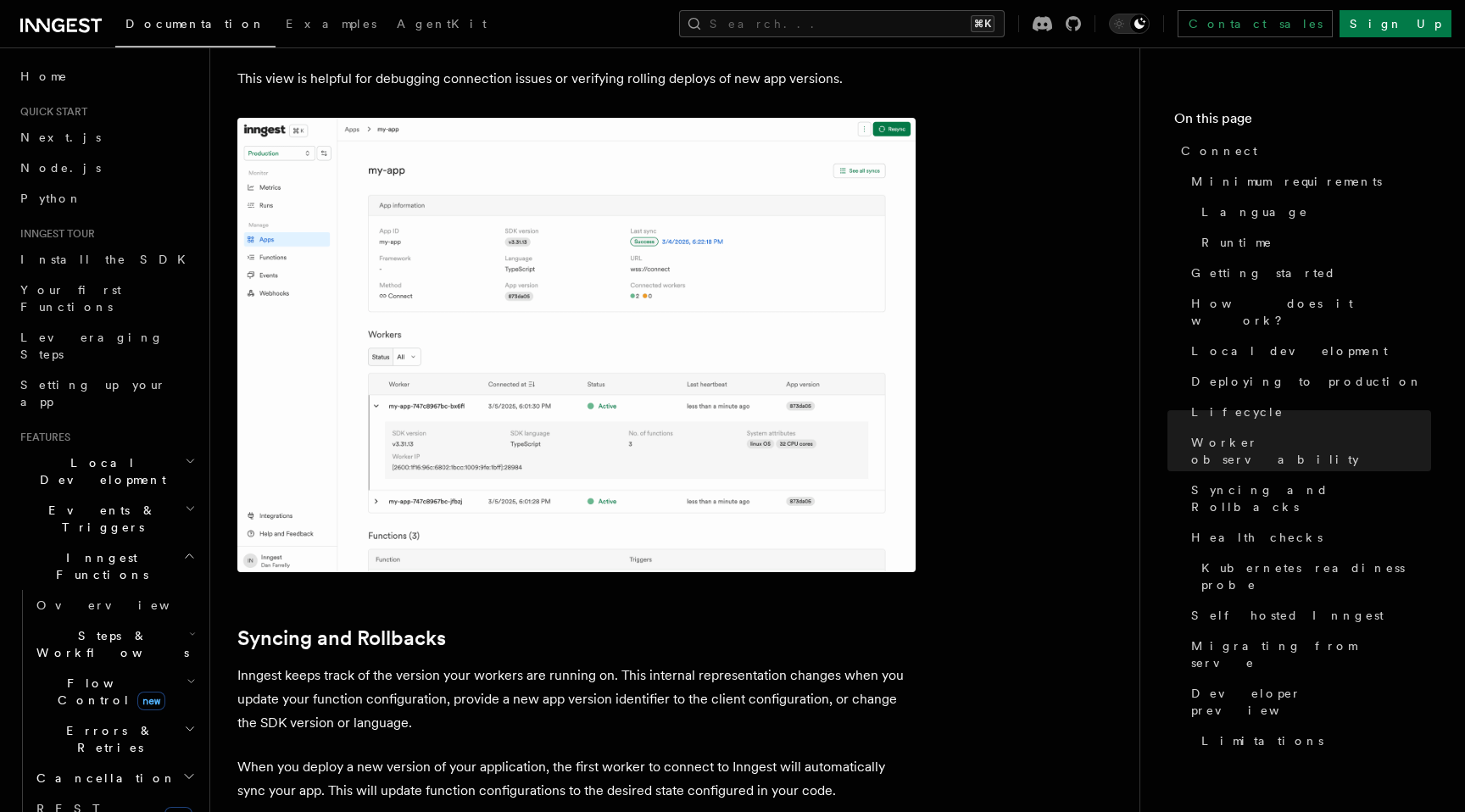
click at [613, 664] on p "Inngest keeps track of the version your workers are running on. This internal r…" at bounding box center [576, 700] width 678 height 71
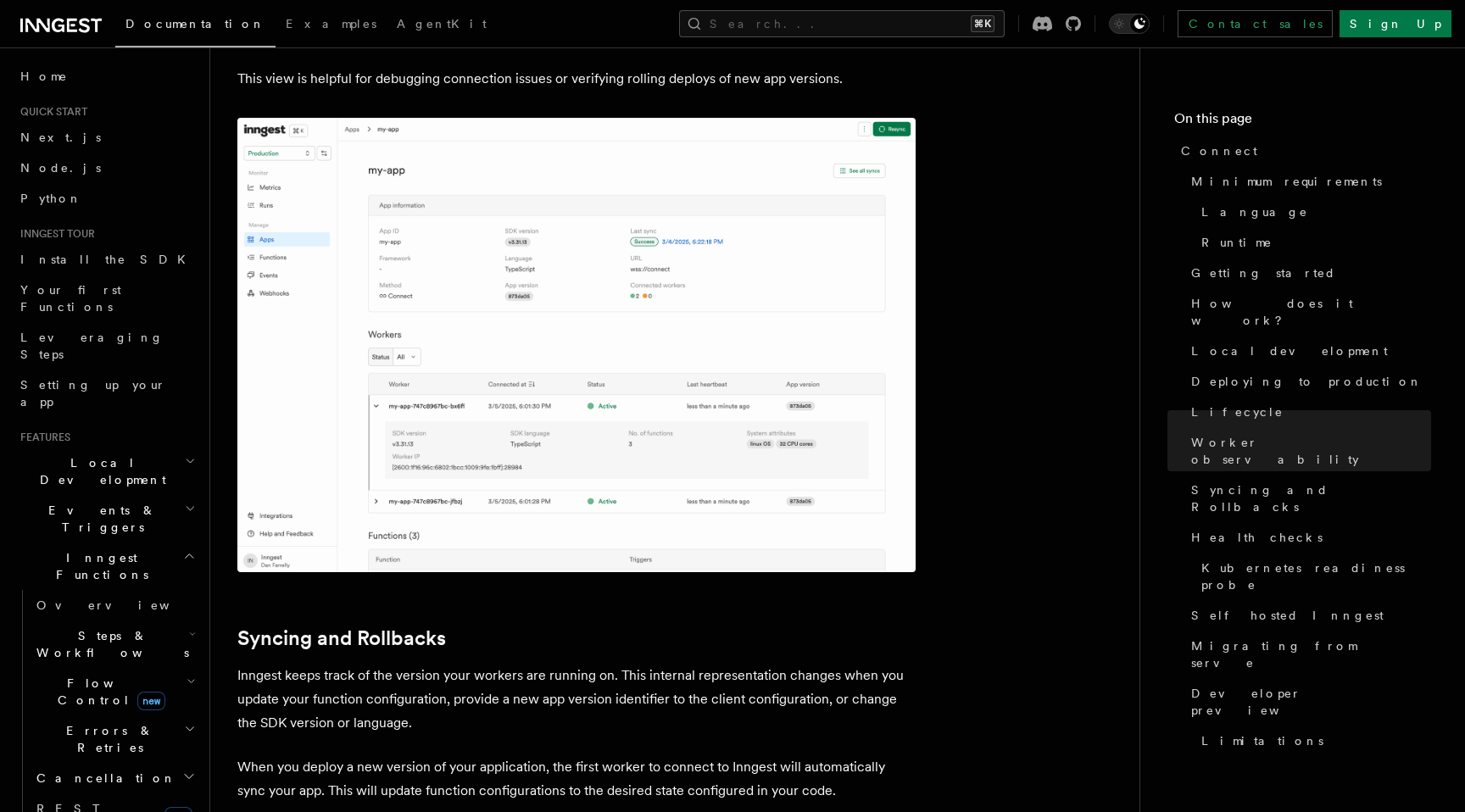
click at [613, 664] on p "Inngest keeps track of the version your workers are running on. This internal r…" at bounding box center [576, 700] width 678 height 71
click at [595, 756] on p "When you deploy a new version of your application, the first worker to connect …" at bounding box center [576, 779] width 678 height 48
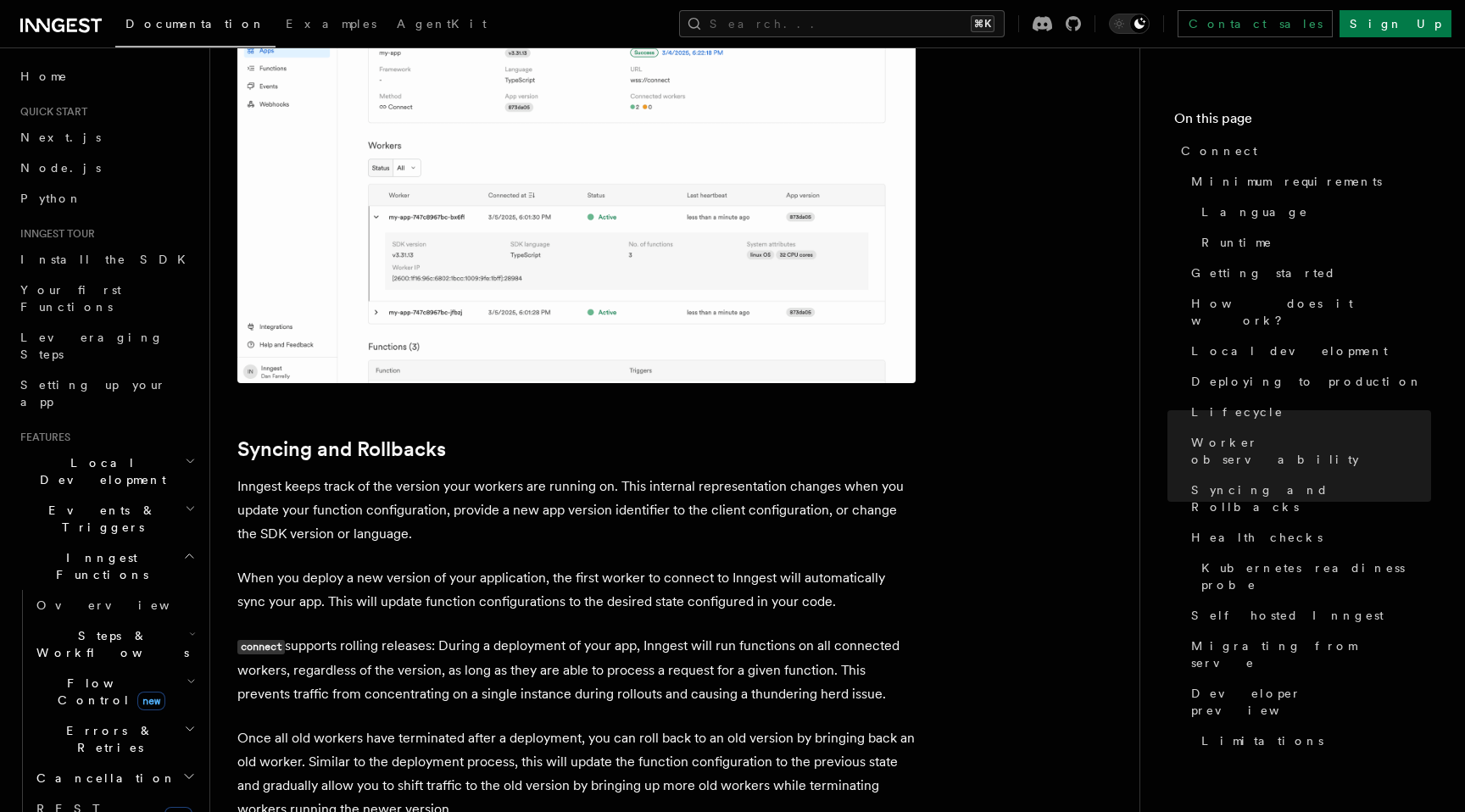
scroll to position [6229, 0]
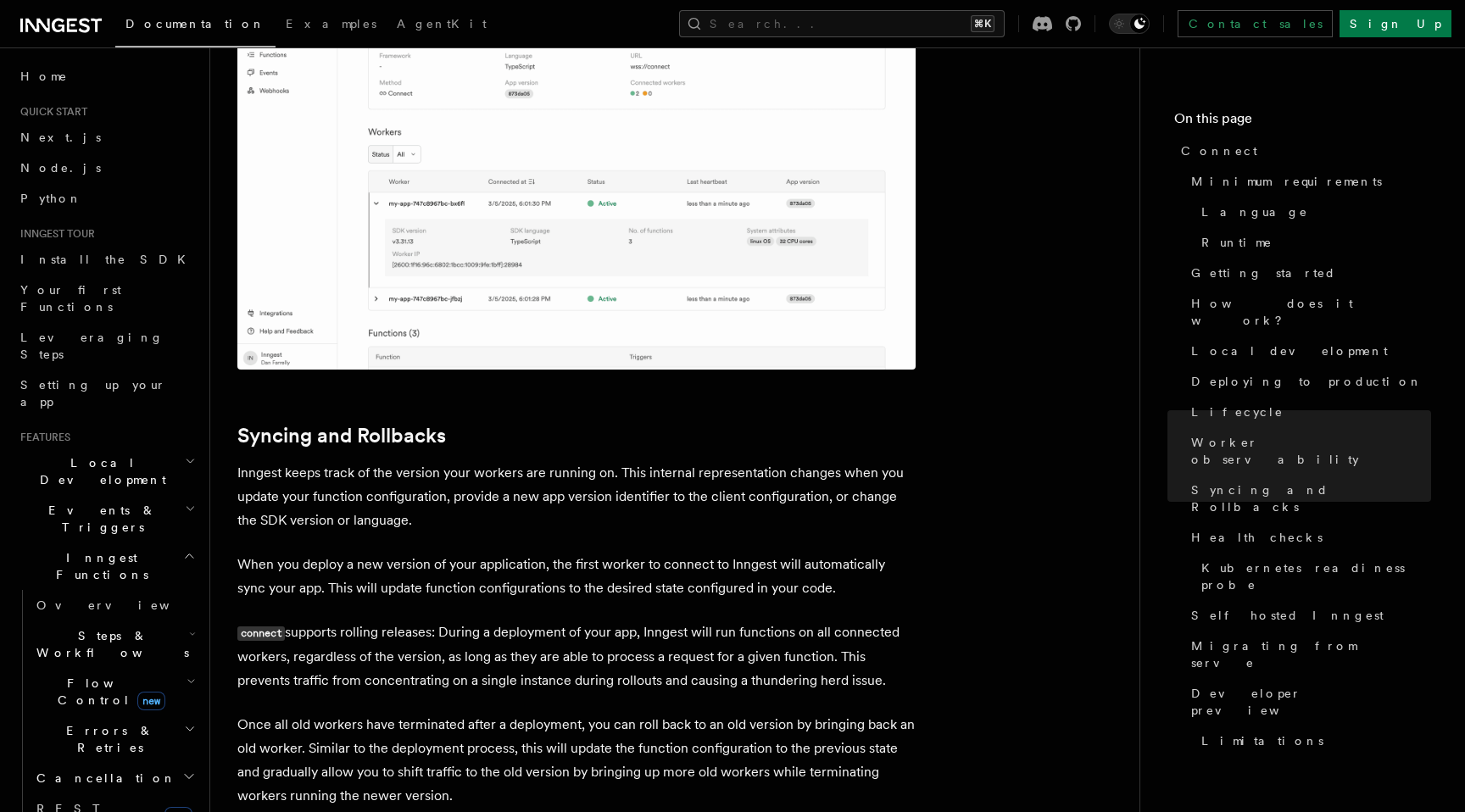
click at [595, 714] on p "Once all old workers have terminated after a deployment, you can roll back to a…" at bounding box center [576, 761] width 678 height 95
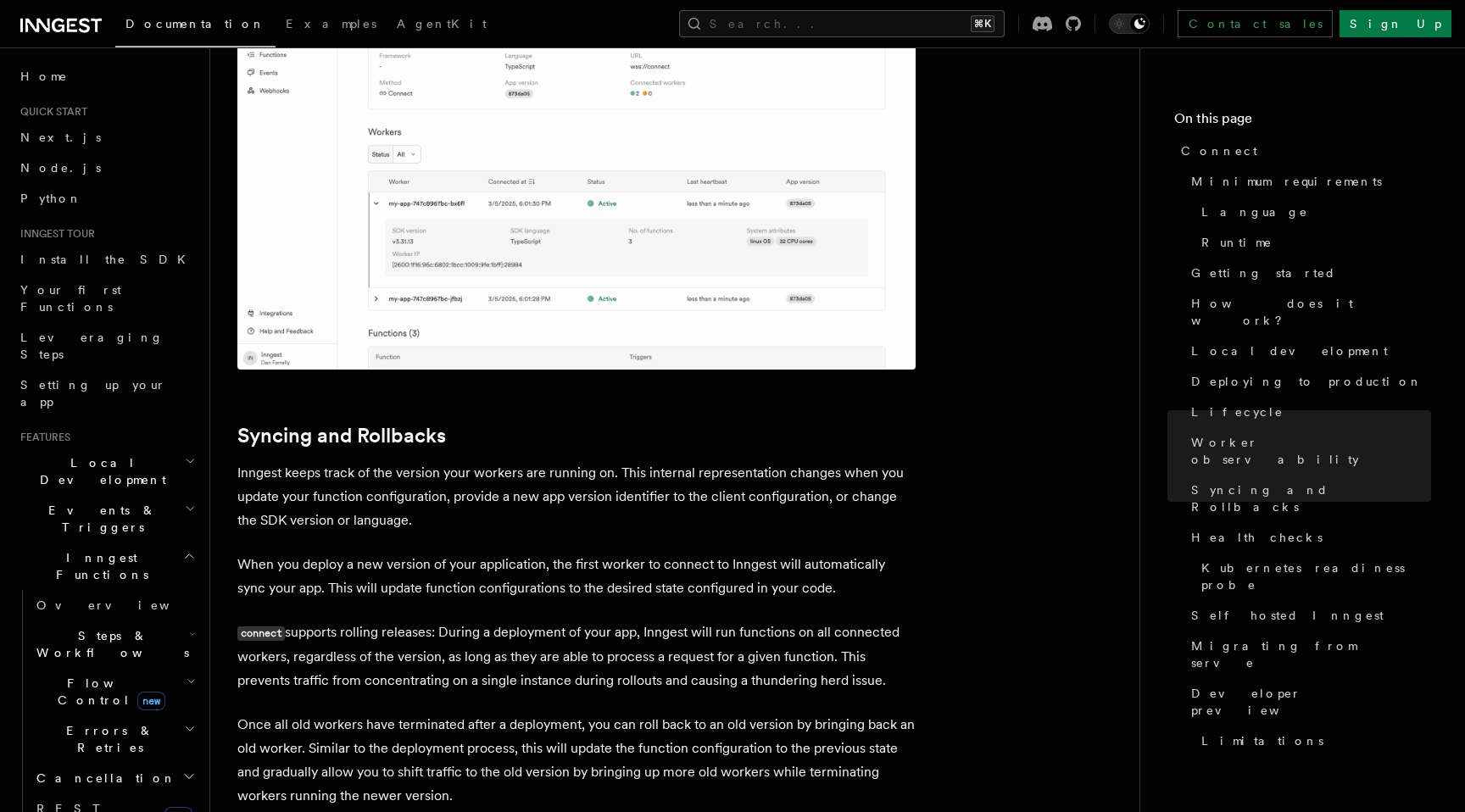
click at [595, 714] on p "Once all old workers have terminated after a deployment, you can roll back to a…" at bounding box center [576, 761] width 678 height 95
click at [590, 714] on p "Once all old workers have terminated after a deployment, you can roll back to a…" at bounding box center [576, 761] width 678 height 95
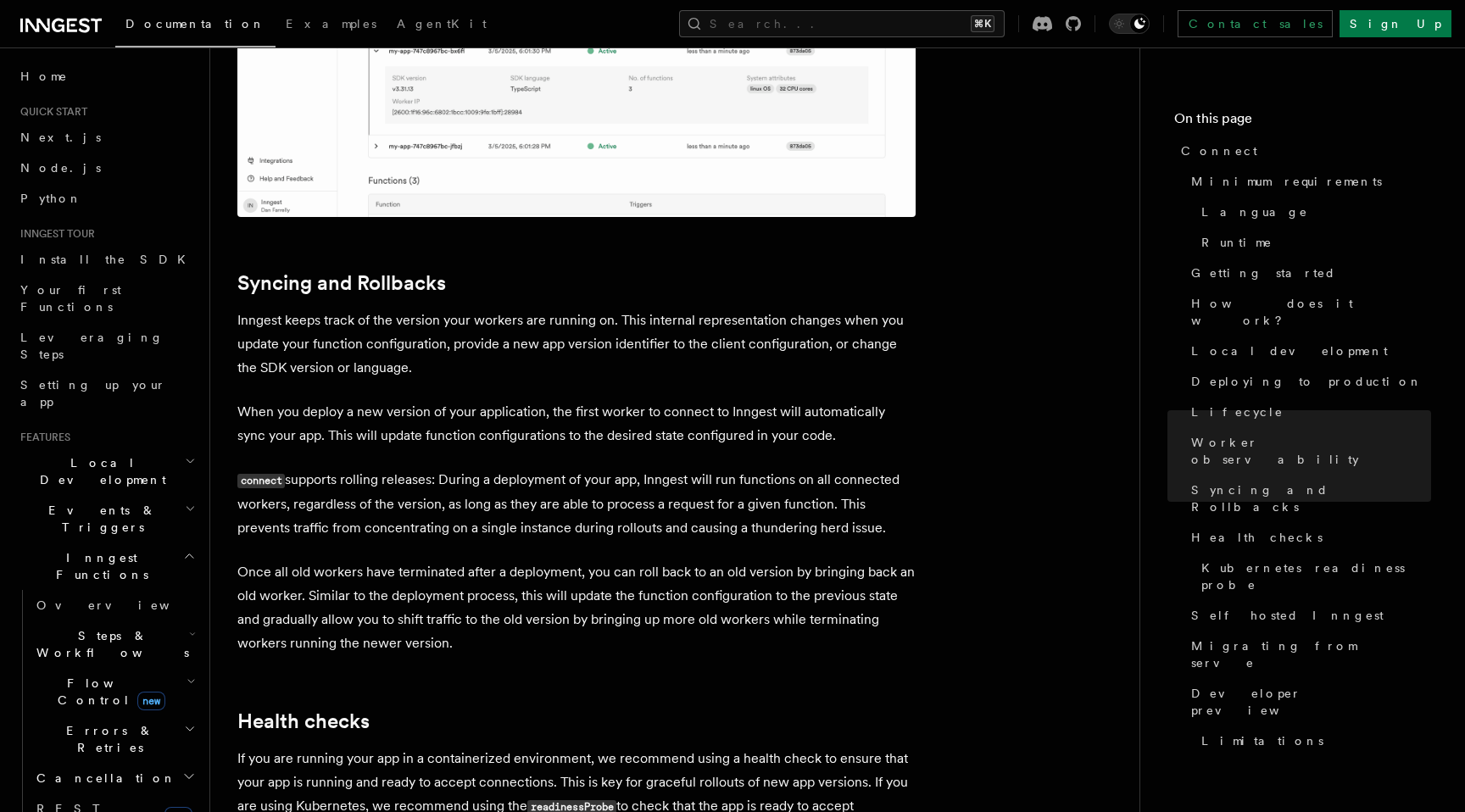
scroll to position [6386, 0]
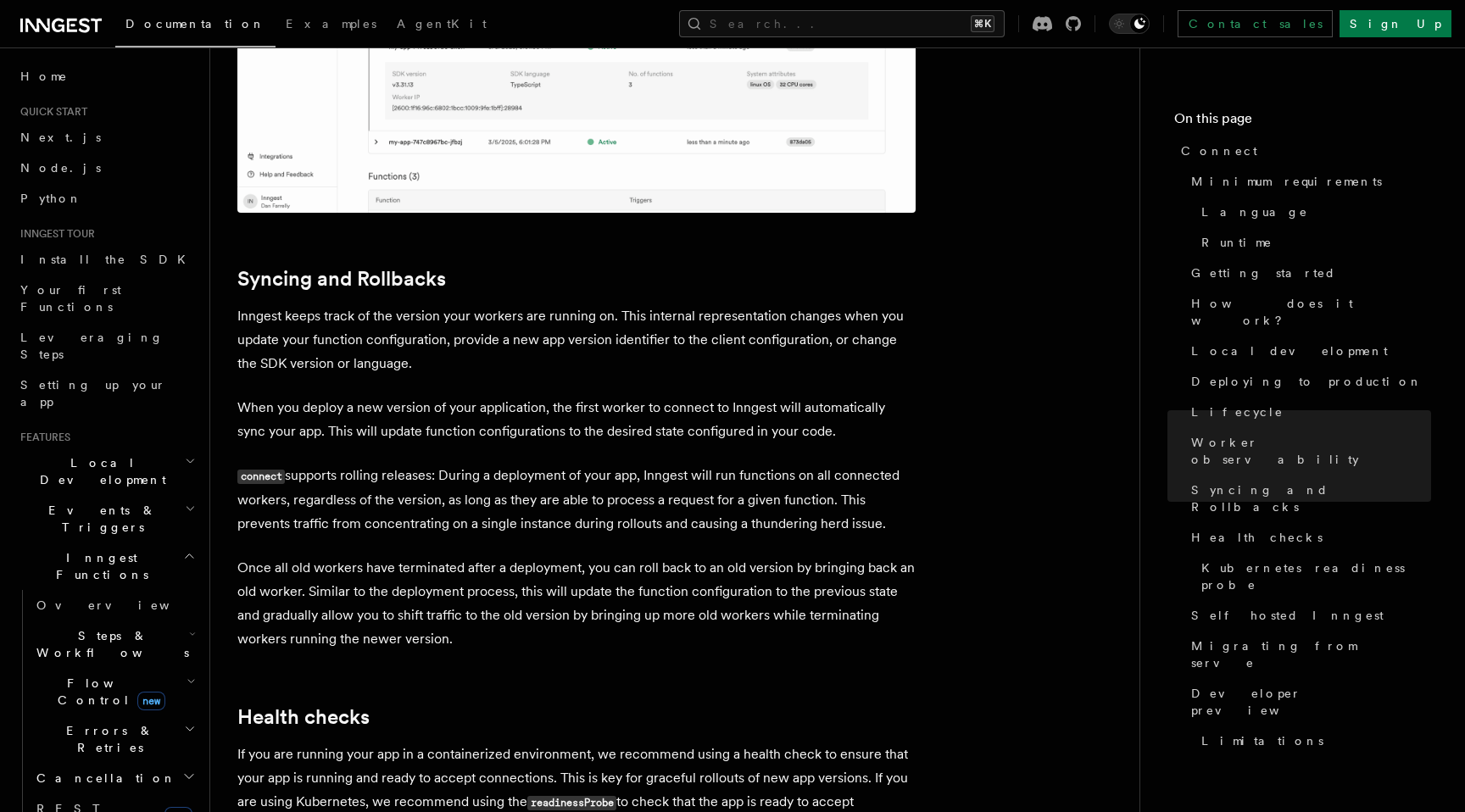
click at [590, 796] on code "readinessProbe" at bounding box center [572, 803] width 89 height 15
drag, startPoint x: 609, startPoint y: 748, endPoint x: 618, endPoint y: 633, distance: 115.4
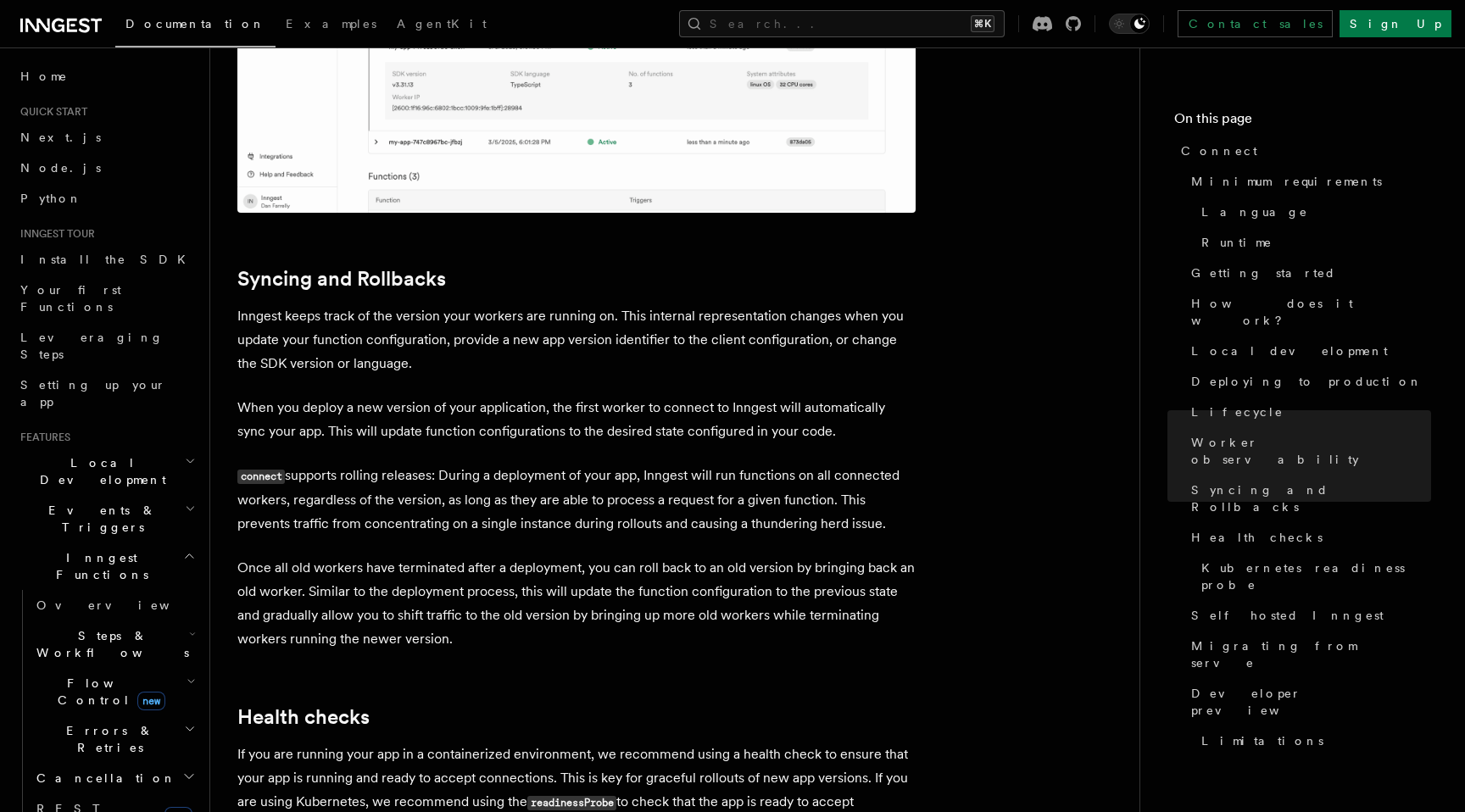
click at [652, 743] on p "If you are running your app in a containerized environment, we recommend using …" at bounding box center [576, 790] width 678 height 96
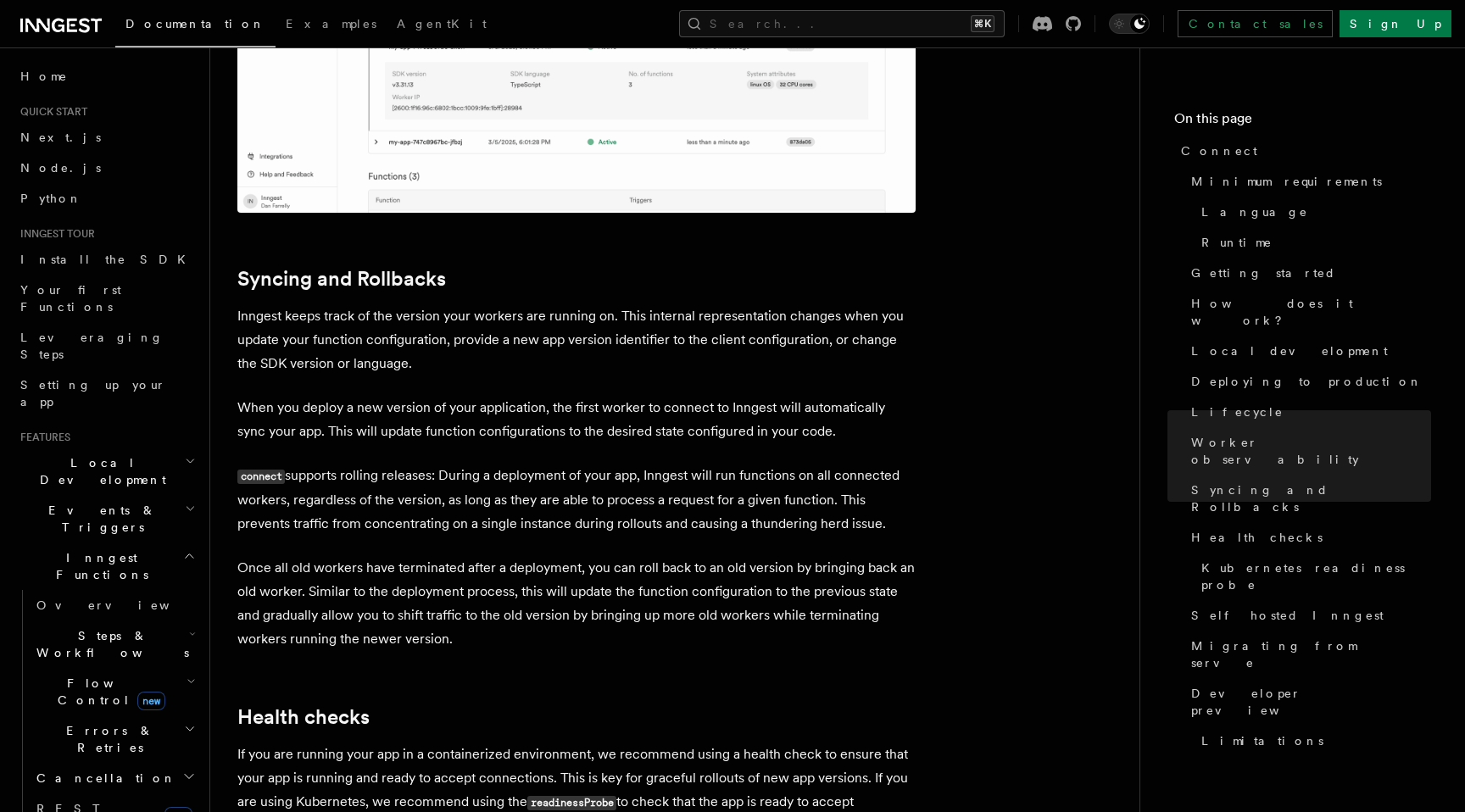
click at [652, 743] on p "If you are running your app in a containerized environment, we recommend using …" at bounding box center [576, 790] width 678 height 96
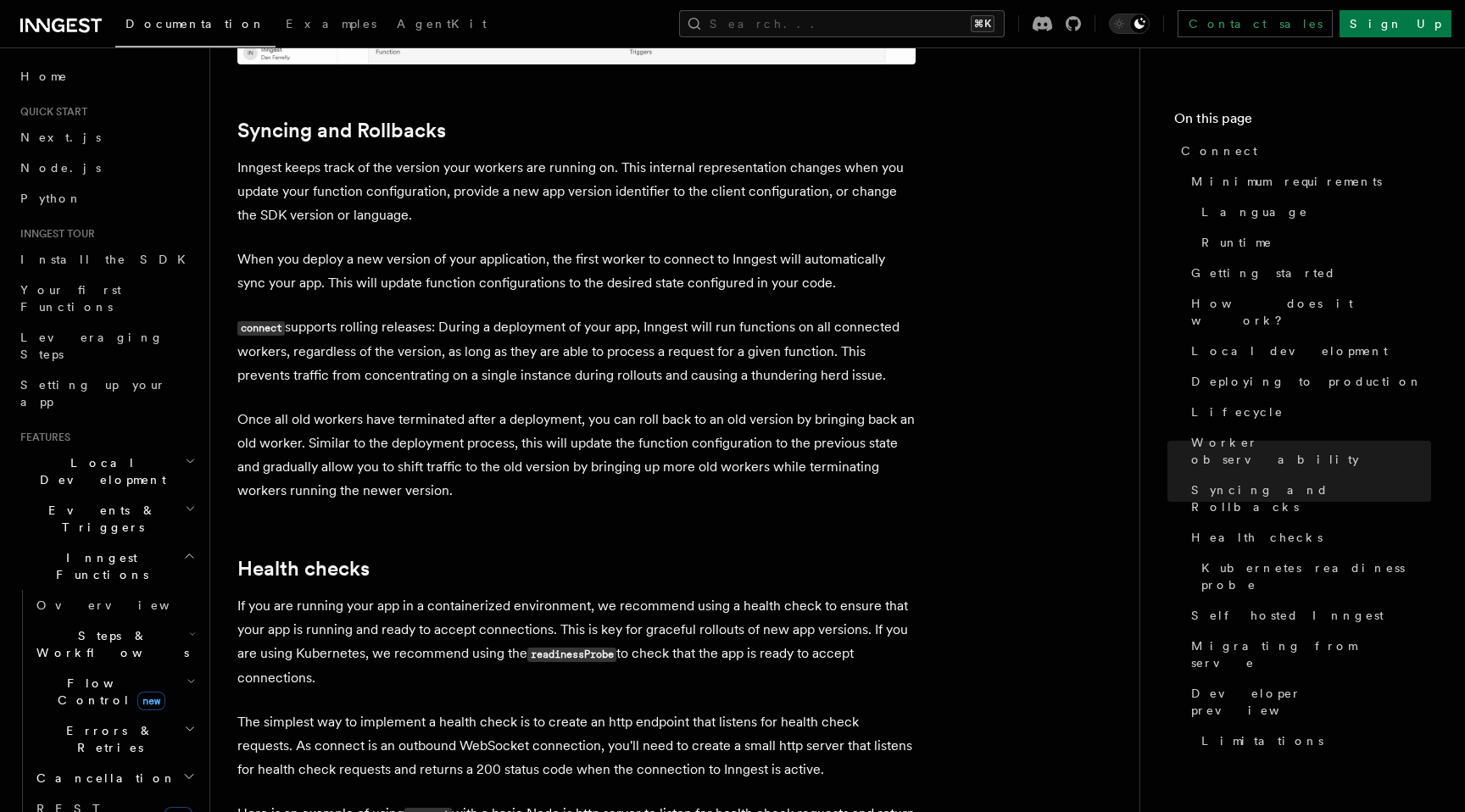
scroll to position [6539, 0]
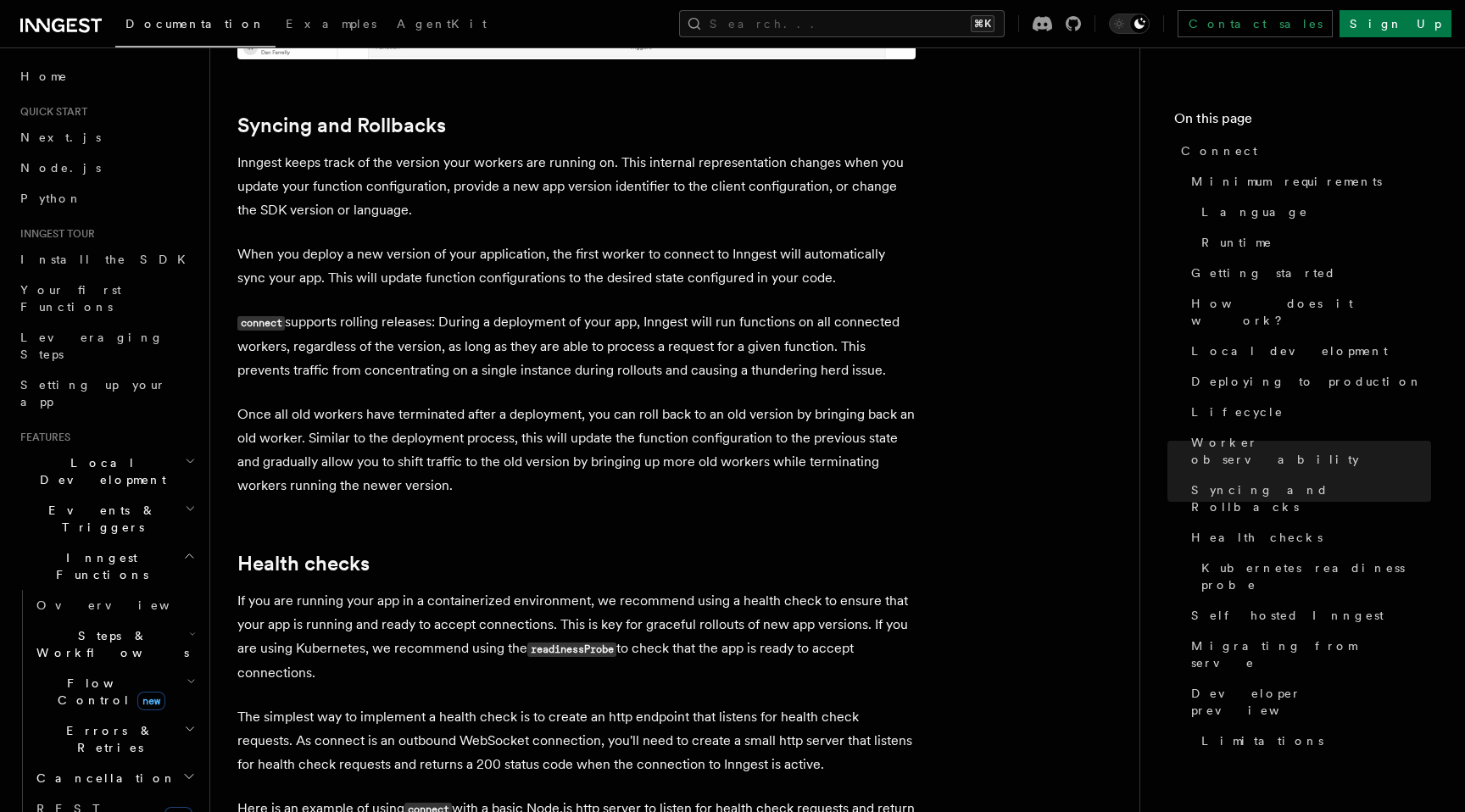
click at [663, 706] on p "The simplest way to implement a health check is to create an http endpoint that…" at bounding box center [576, 741] width 678 height 71
click at [644, 797] on p "Here is an example of using connect with a basic Node.js http server to listen …" at bounding box center [576, 822] width 678 height 48
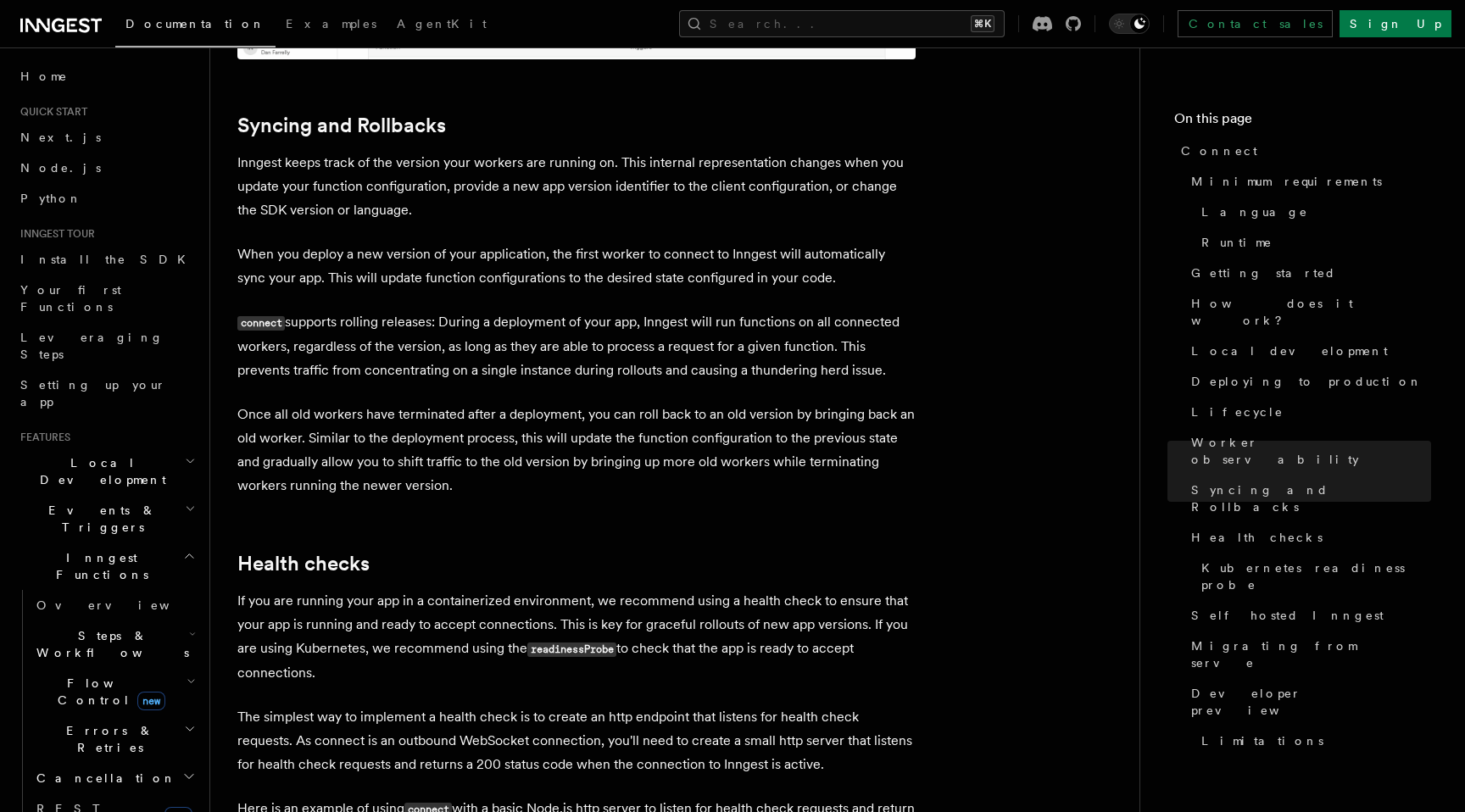
click at [644, 797] on p "Here is an example of using connect with a basic Node.js http server to listen …" at bounding box center [576, 822] width 678 height 48
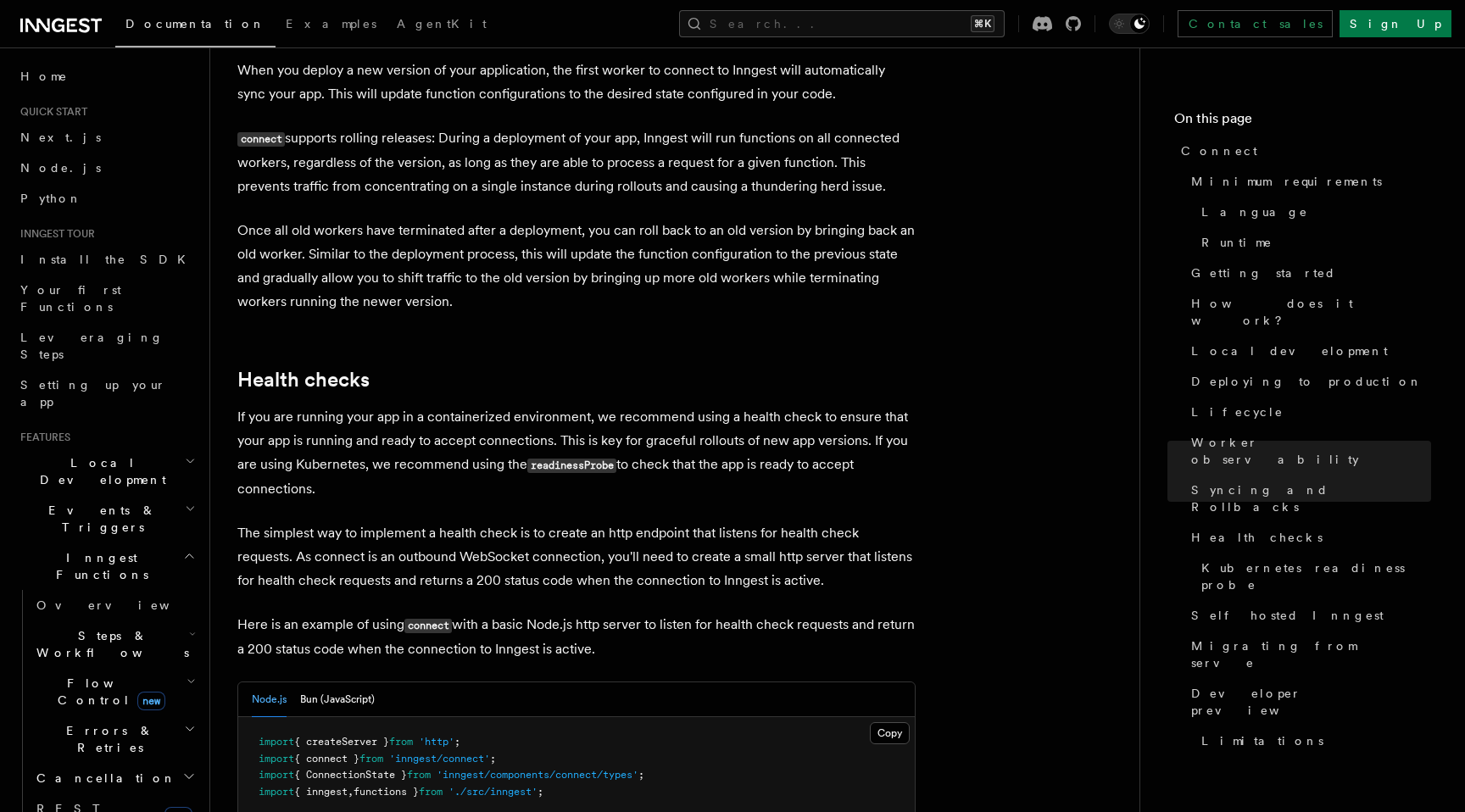
scroll to position [6604, 0]
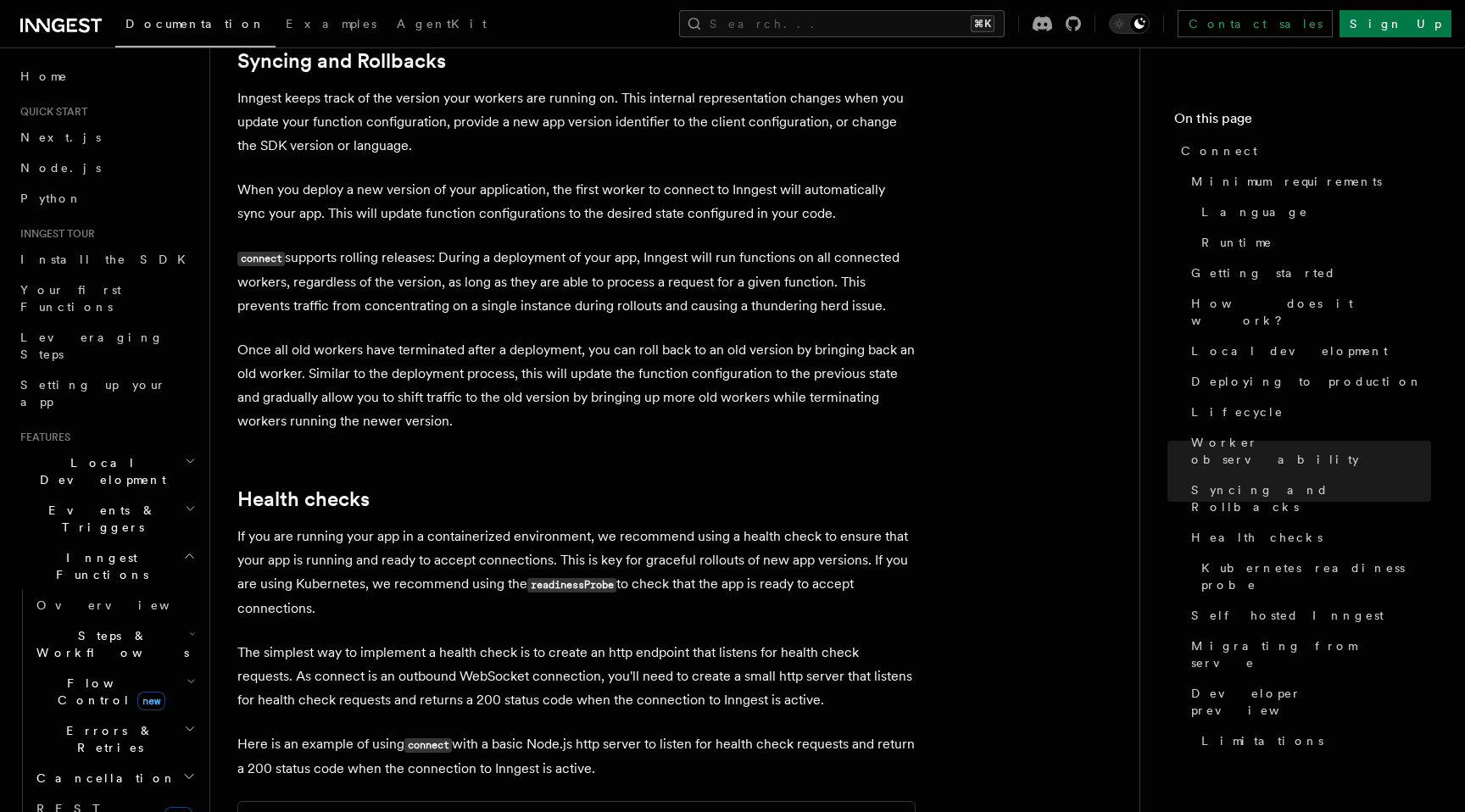
click at [519, 339] on p "Once all old workers have terminated after a deployment, you can roll back to a…" at bounding box center [576, 386] width 678 height 95
click at [390, 339] on p "Once all old workers have terminated after a deployment, you can roll back to a…" at bounding box center [576, 386] width 678 height 95
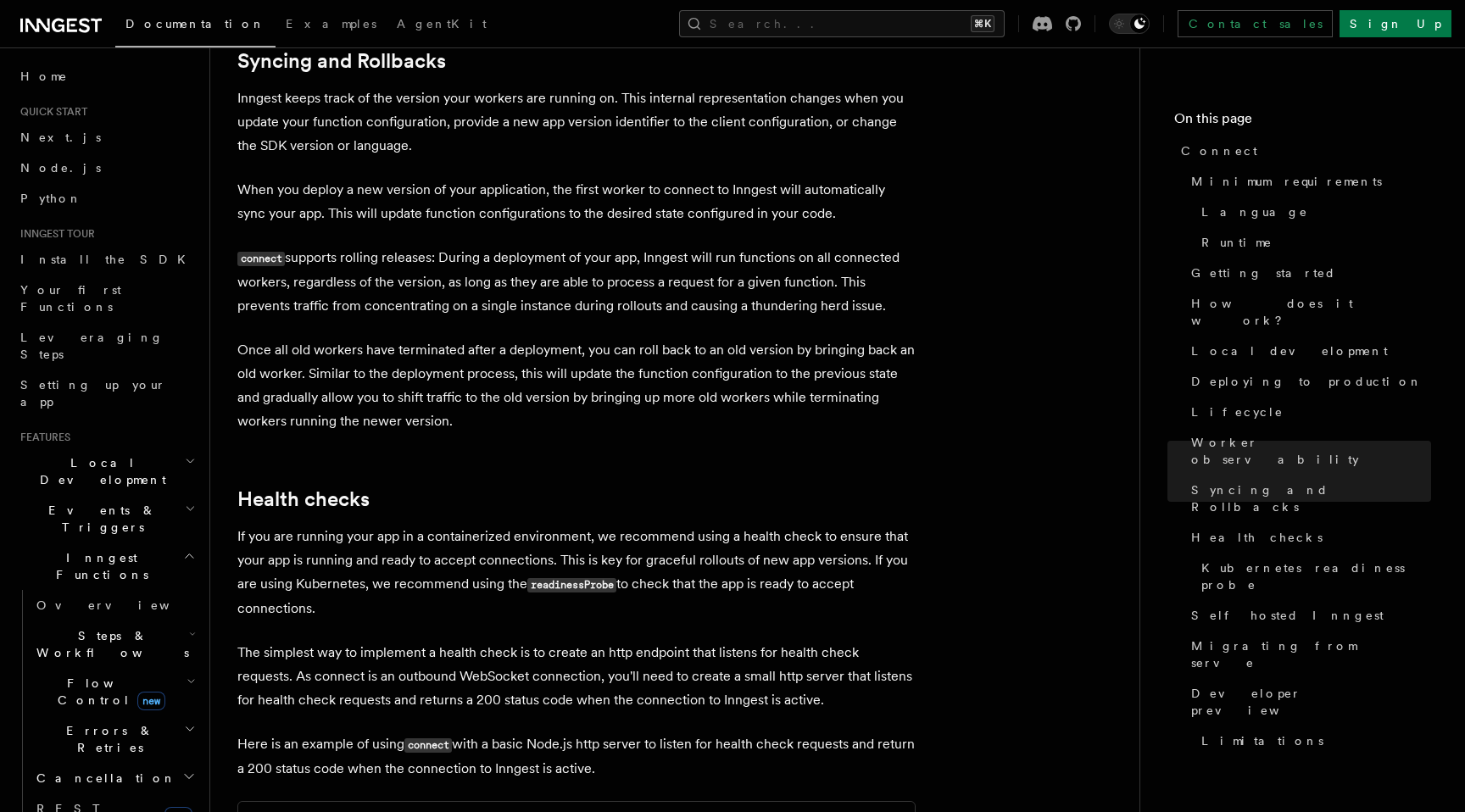
click at [390, 339] on p "Once all old workers have terminated after a deployment, you can roll back to a…" at bounding box center [576, 386] width 678 height 95
click at [428, 339] on p "Once all old workers have terminated after a deployment, you can roll back to a…" at bounding box center [576, 386] width 678 height 95
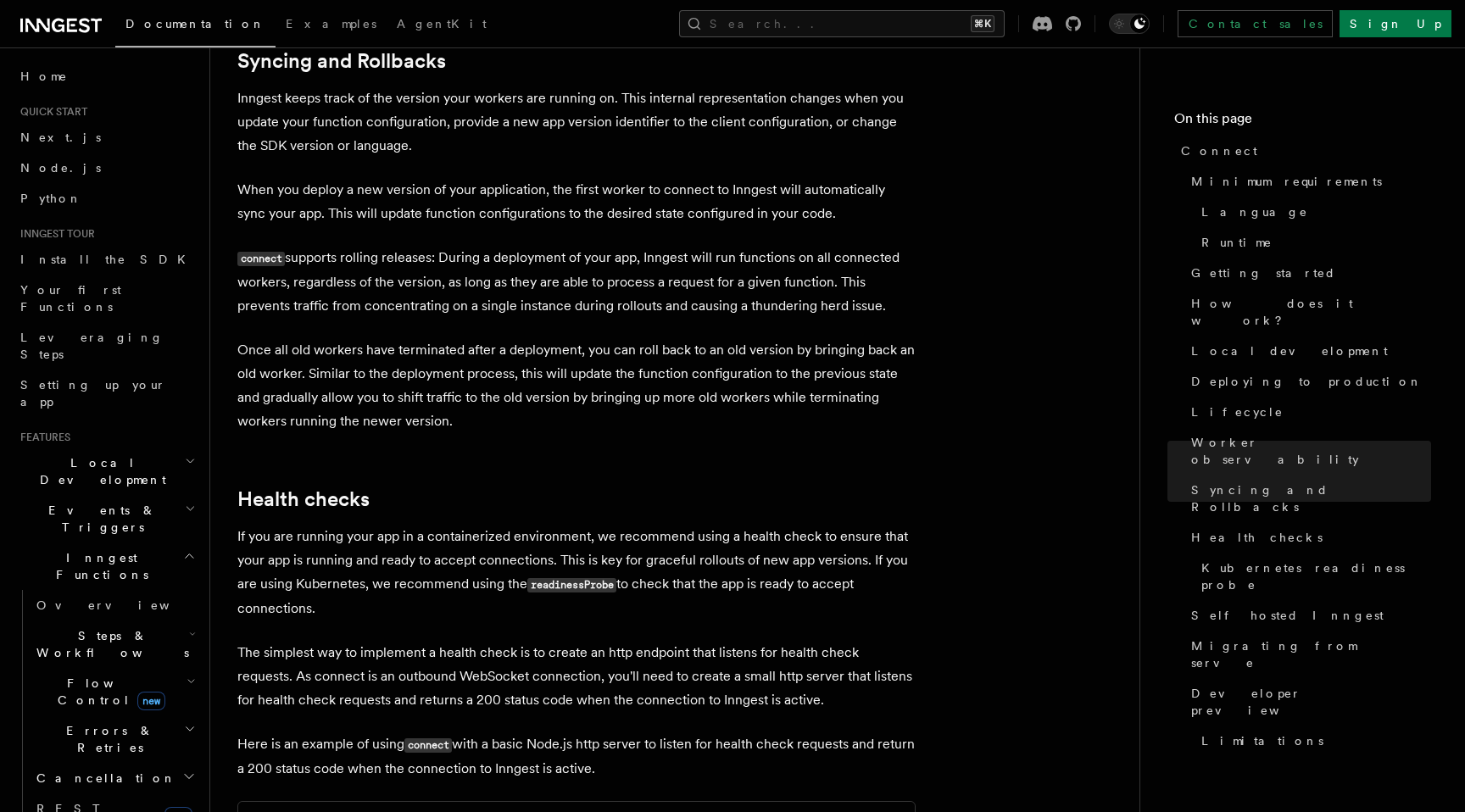
click at [428, 339] on p "Once all old workers have terminated after a deployment, you can roll back to a…" at bounding box center [576, 386] width 678 height 95
click at [432, 339] on p "Once all old workers have terminated after a deployment, you can roll back to a…" at bounding box center [576, 386] width 678 height 95
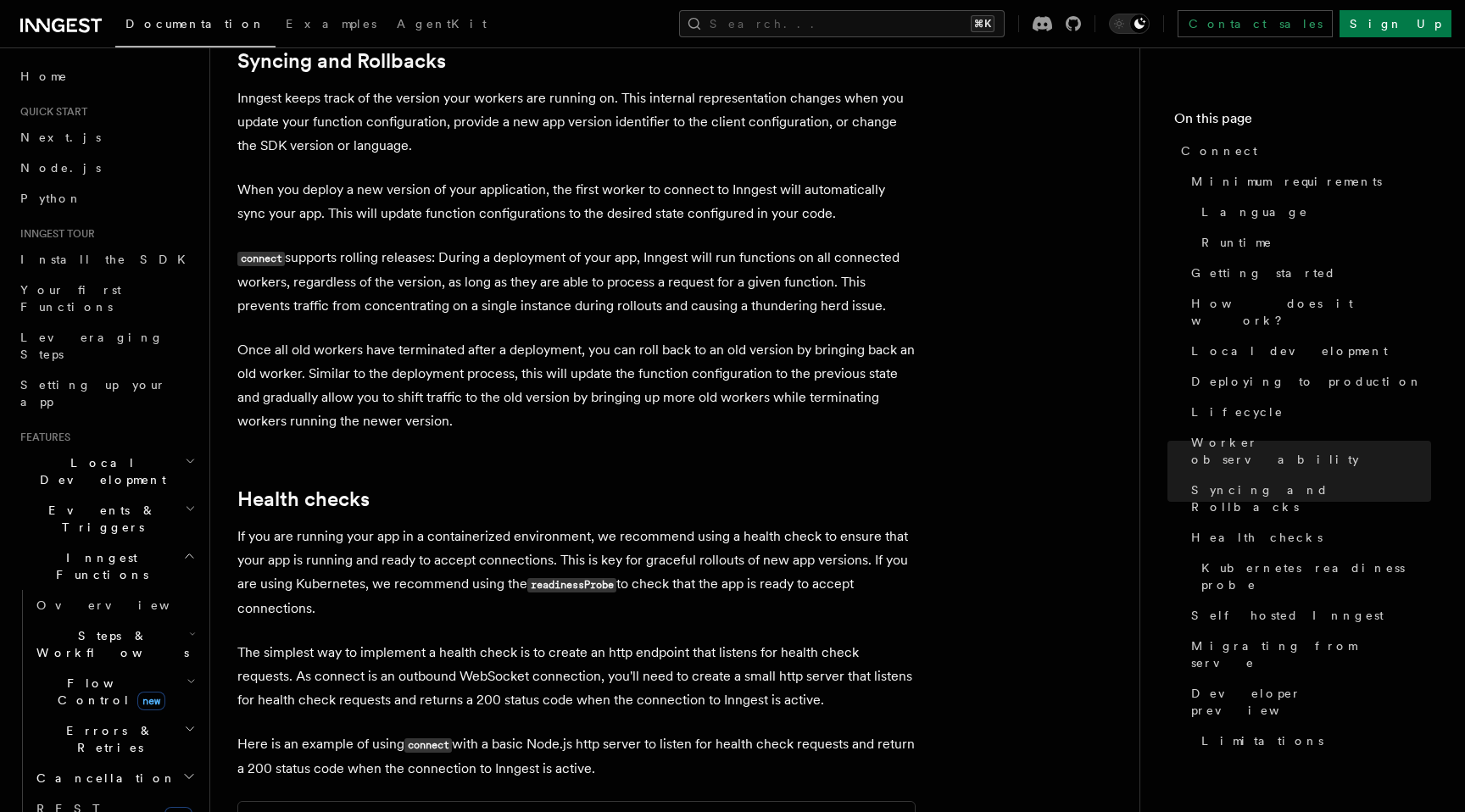
click at [432, 339] on p "Once all old workers have terminated after a deployment, you can roll back to a…" at bounding box center [576, 386] width 678 height 95
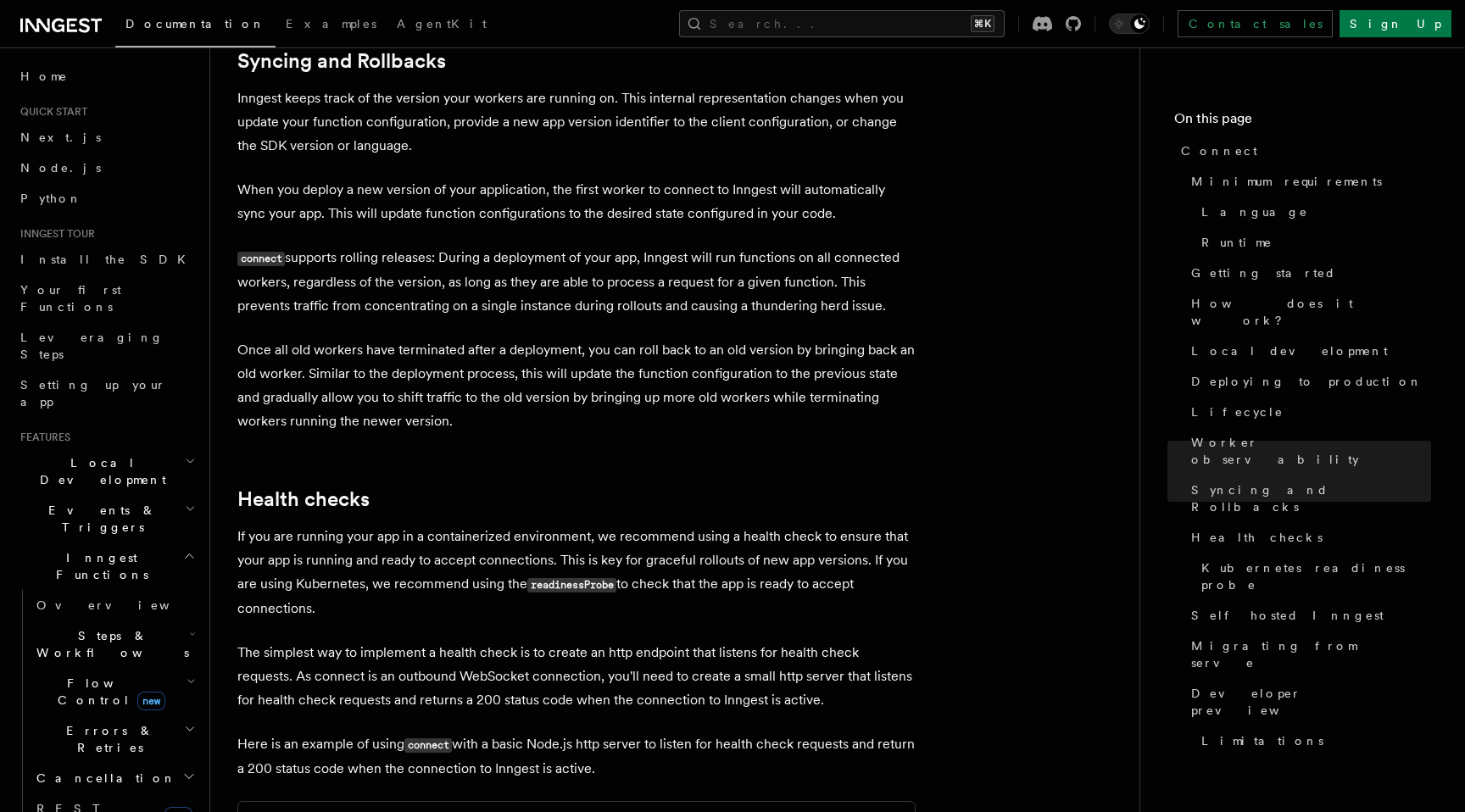
click at [432, 339] on p "Once all old workers have terminated after a deployment, you can roll back to a…" at bounding box center [576, 386] width 678 height 95
click at [433, 339] on p "Once all old workers have terminated after a deployment, you can roll back to a…" at bounding box center [576, 386] width 678 height 95
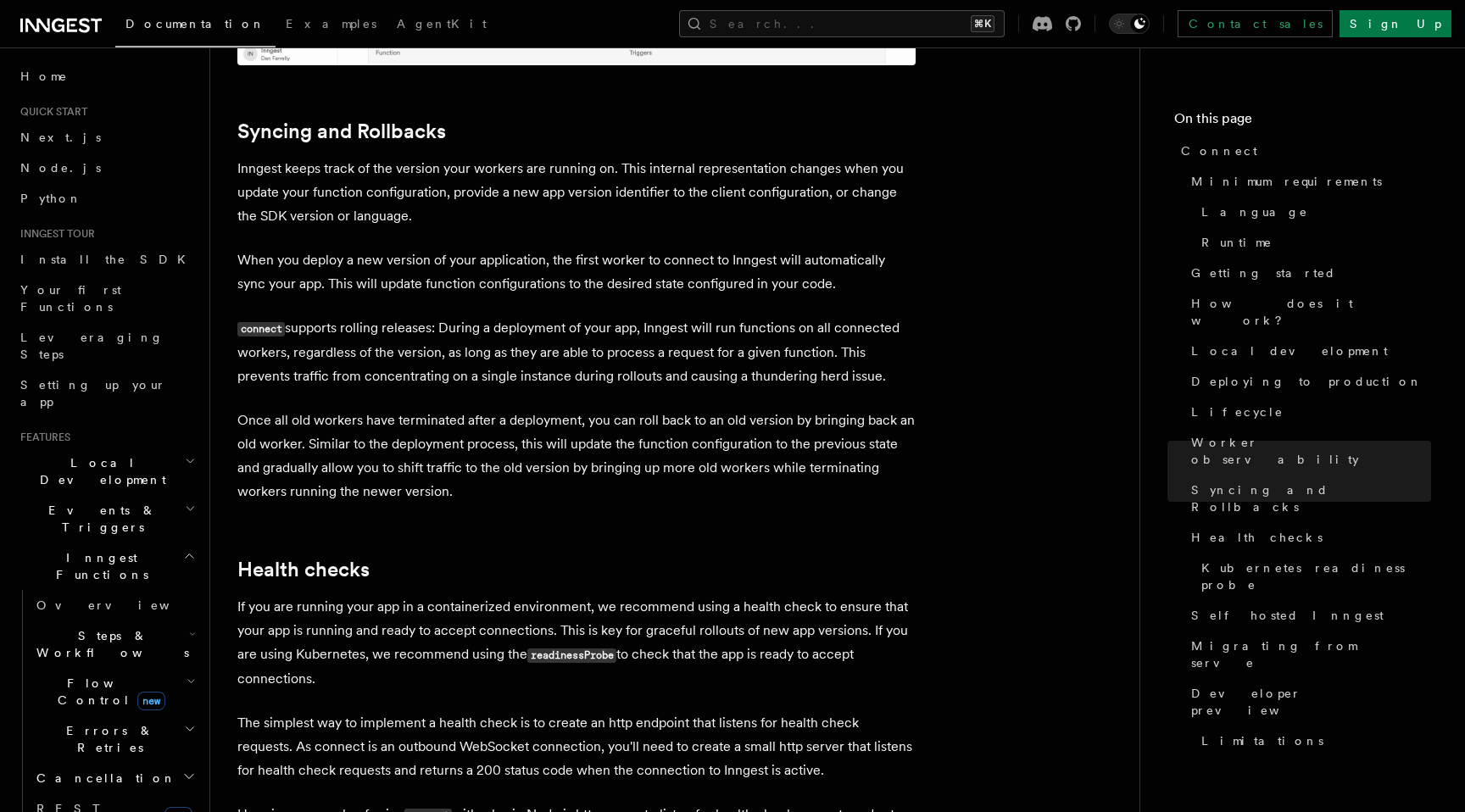
scroll to position [6521, 0]
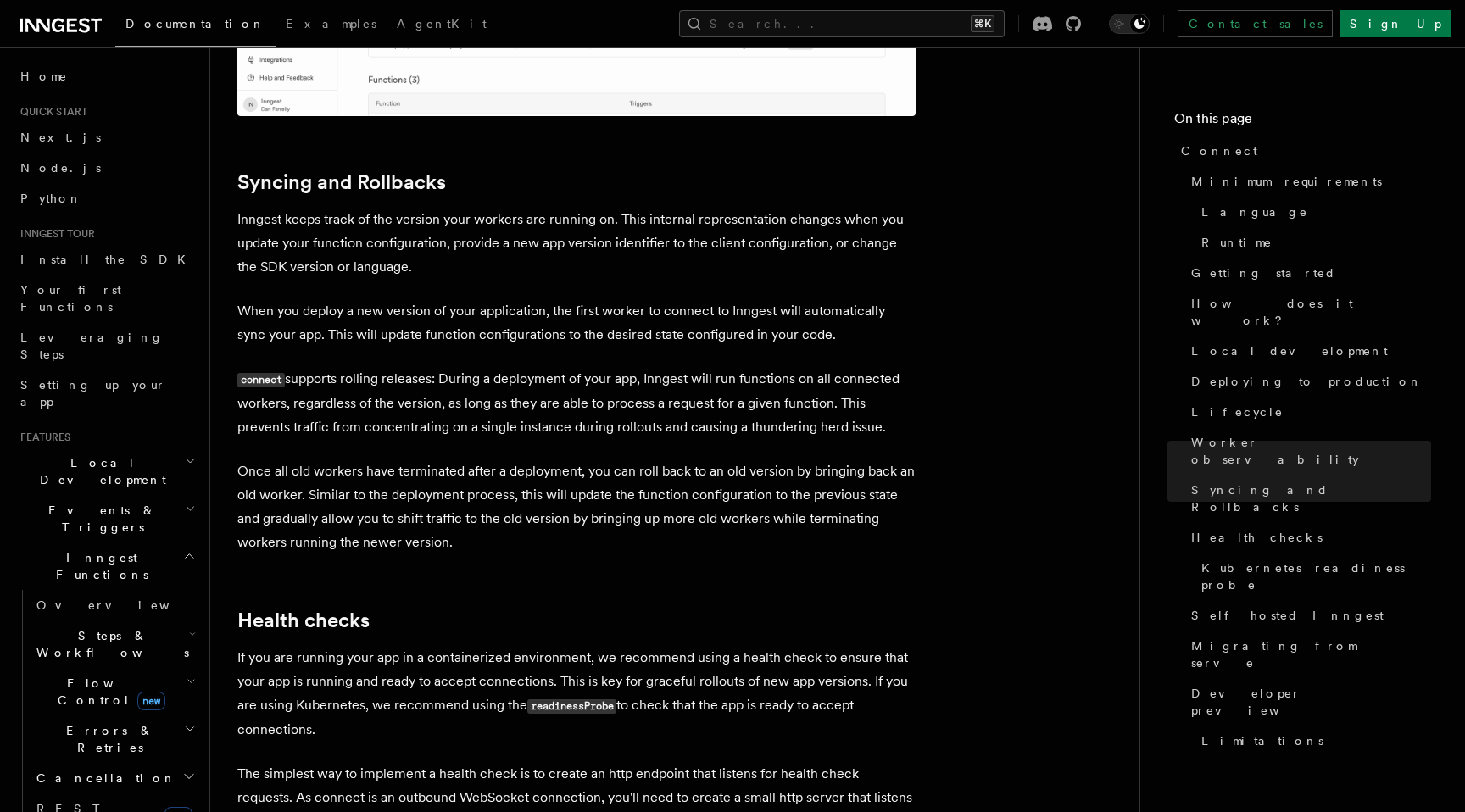
scroll to position [6462, 0]
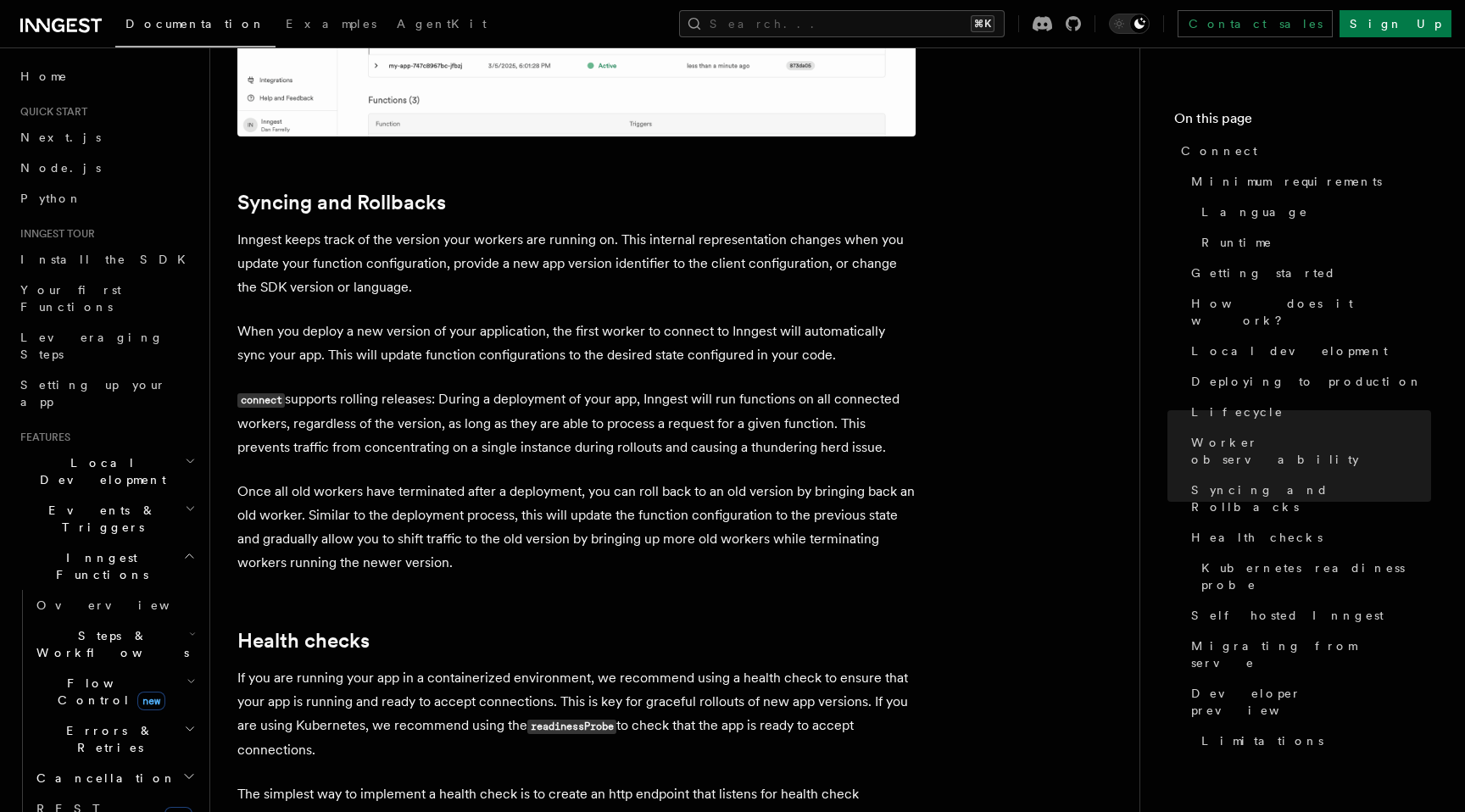
click at [485, 320] on p "When you deploy a new version of your application, the first worker to connect …" at bounding box center [576, 343] width 678 height 48
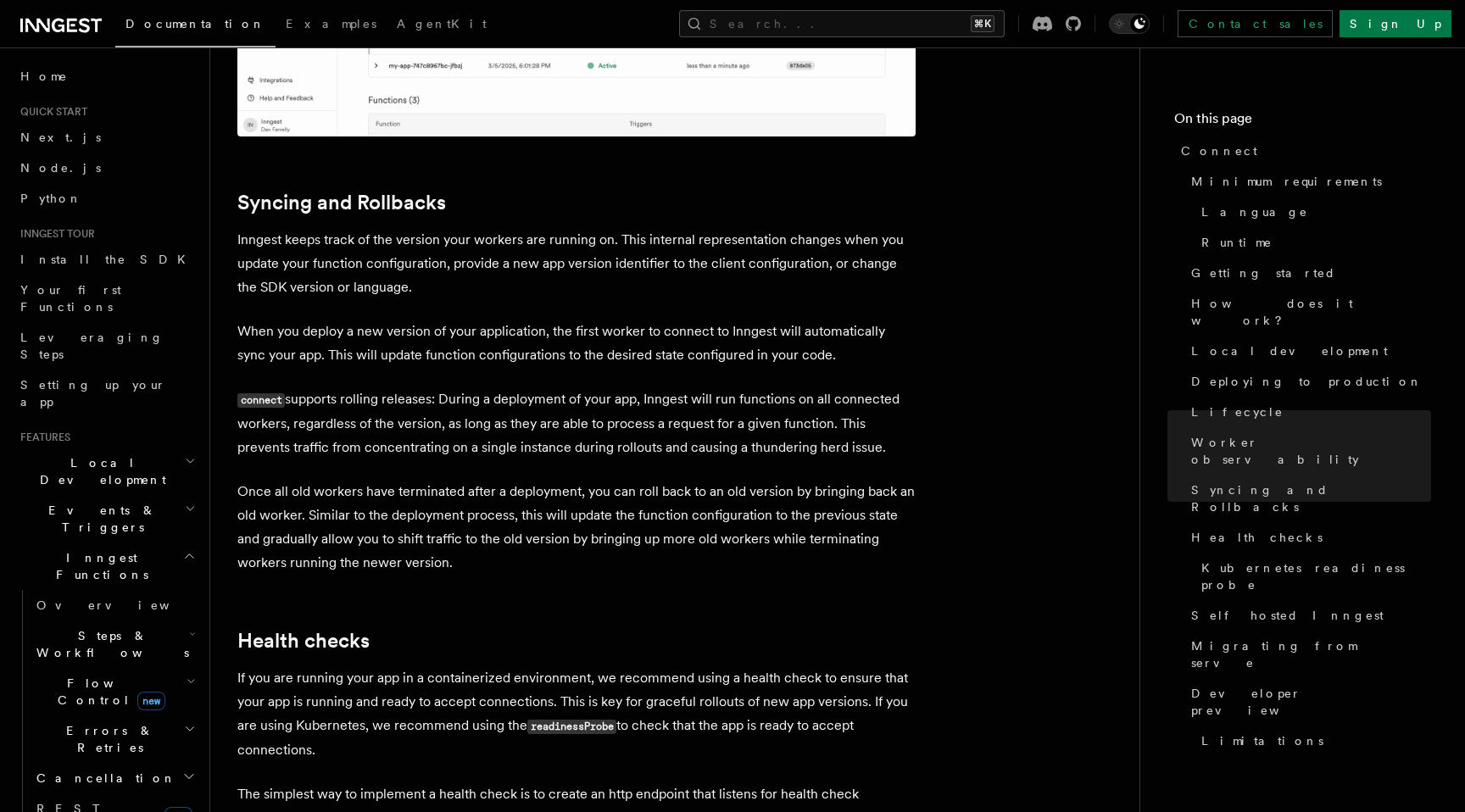
click at [501, 388] on p "connect supports rolling releases: During a deployment of your app, Inngest wil…" at bounding box center [576, 423] width 678 height 72
click at [505, 388] on p "connect supports rolling releases: During a deployment of your app, Inngest wil…" at bounding box center [576, 423] width 678 height 72
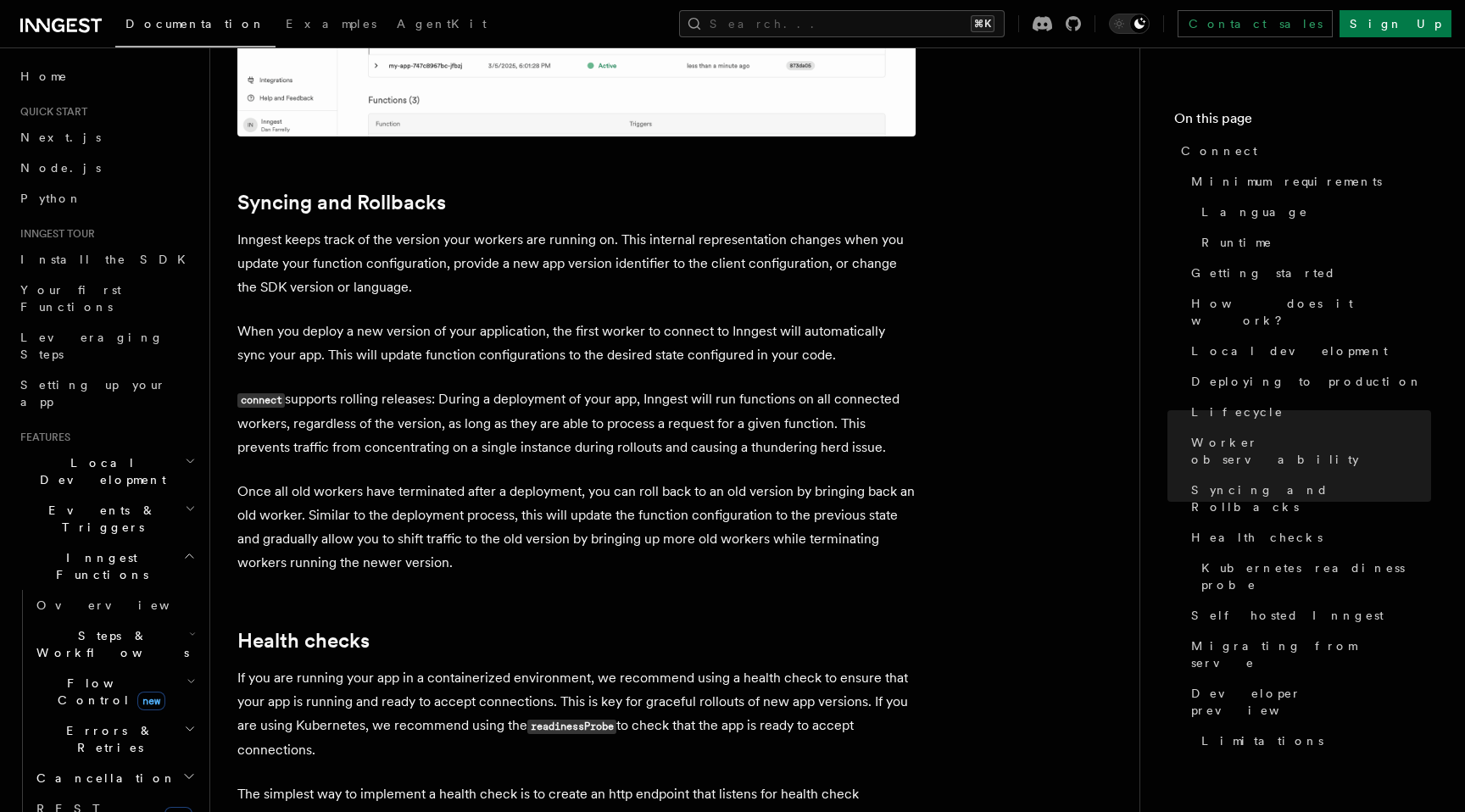
click at [505, 388] on p "connect supports rolling releases: During a deployment of your app, Inngest wil…" at bounding box center [576, 423] width 678 height 72
click at [439, 388] on p "connect supports rolling releases: During a deployment of your app, Inngest wil…" at bounding box center [576, 423] width 678 height 72
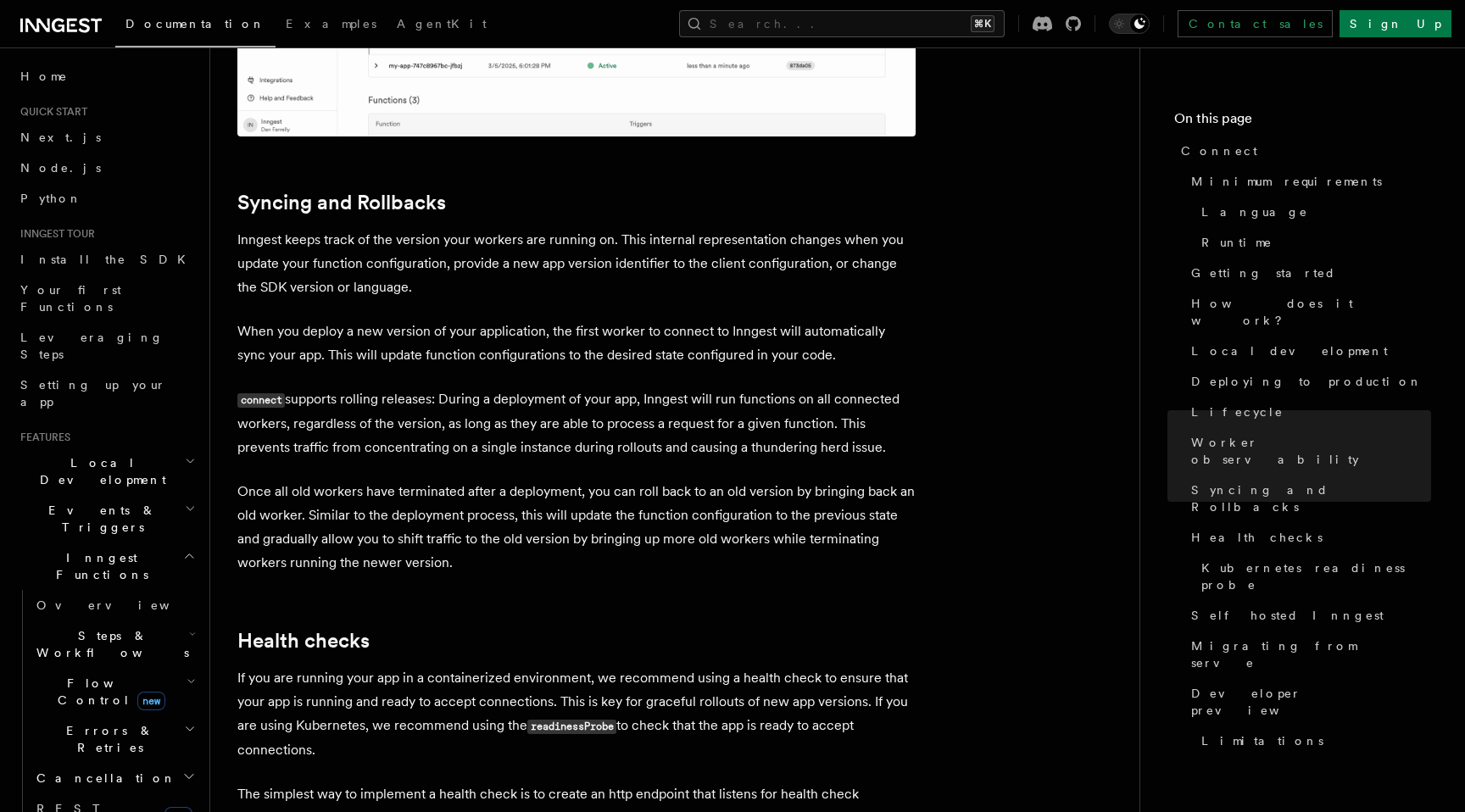
click at [524, 480] on p "Once all old workers have terminated after a deployment, you can roll back to a…" at bounding box center [576, 528] width 678 height 95
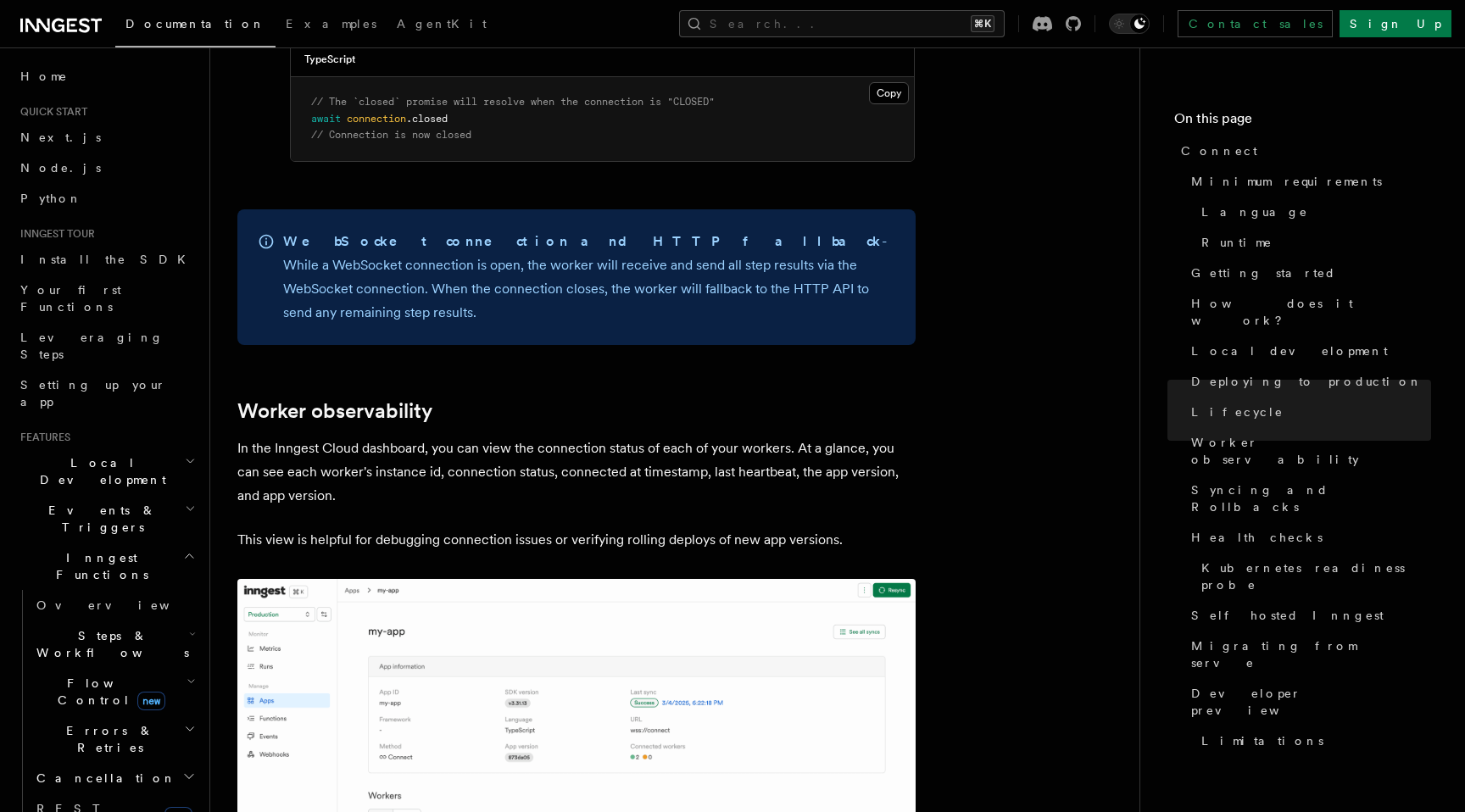
scroll to position [5560, 0]
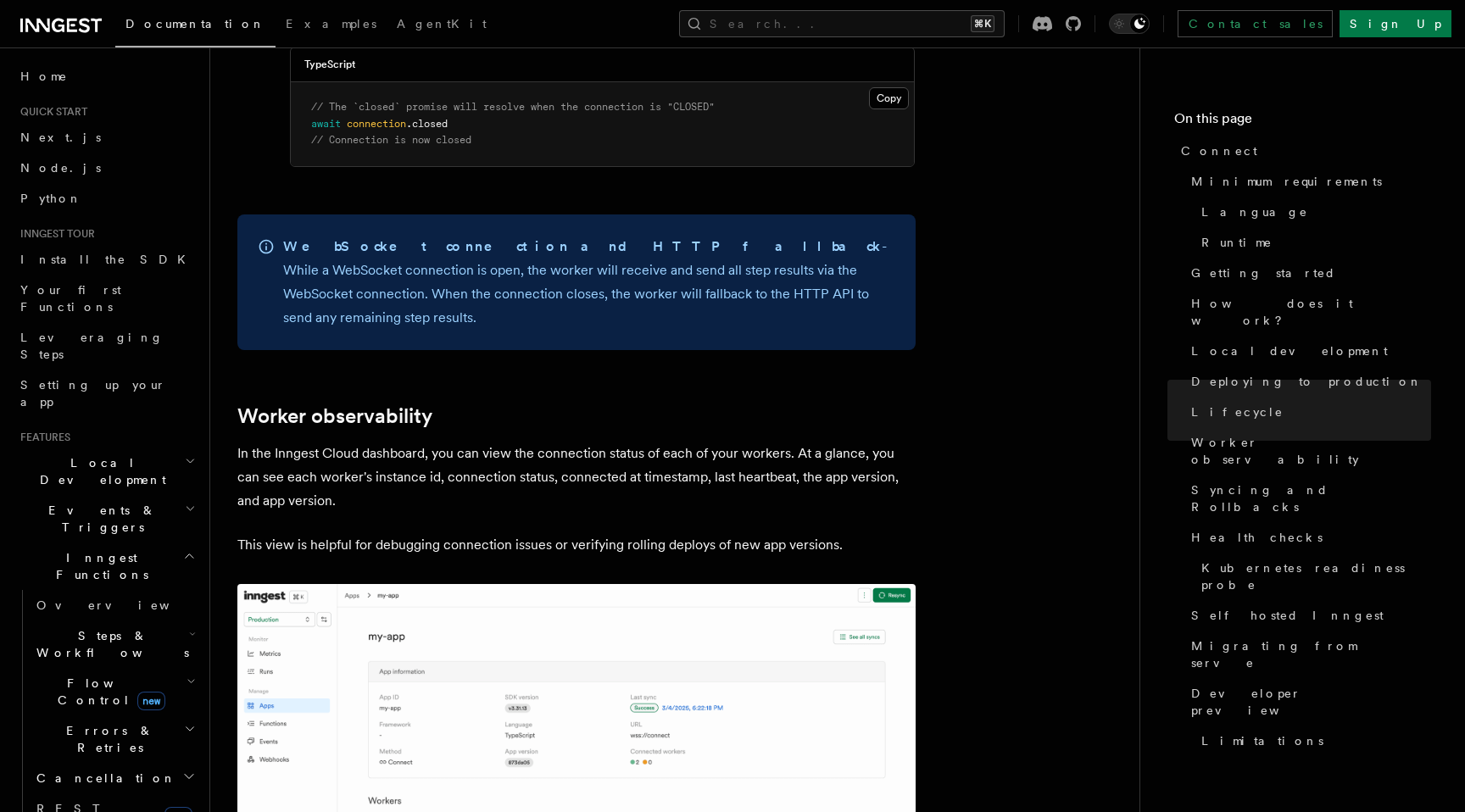
click at [693, 441] on p "In the Inngest Cloud dashboard, you can view the connection status of each of y…" at bounding box center [576, 477] width 678 height 71
click at [665, 441] on p "In the Inngest Cloud dashboard, you can view the connection status of each of y…" at bounding box center [576, 477] width 678 height 71
copy div "Loremipsumdol Sitametc AdipiSci Elitse... ⌘D Eiusmod tempo Inci Ut Labore... Et…"
click at [758, 441] on p "In the Inngest Cloud dashboard, you can view the connection status of each of y…" at bounding box center [576, 477] width 678 height 71
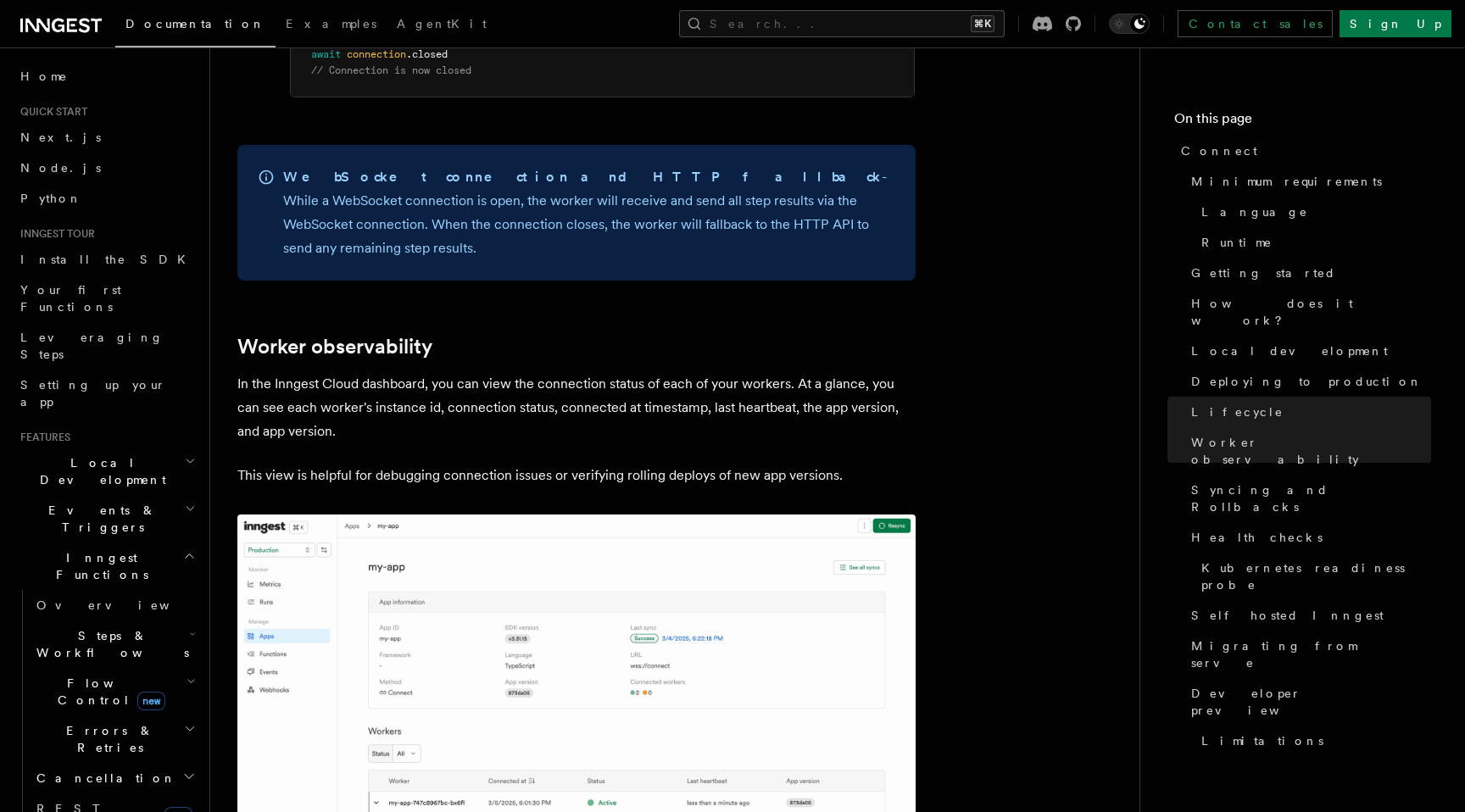
scroll to position [5459, 0]
